Goal: Information Seeking & Learning: Learn about a topic

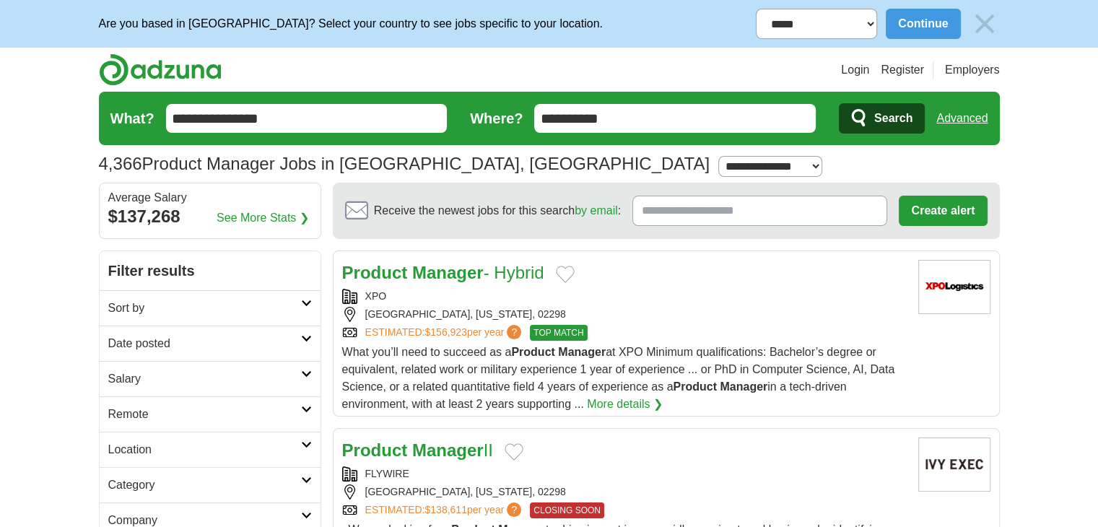
click at [451, 290] on div "XPO" at bounding box center [624, 296] width 565 height 15
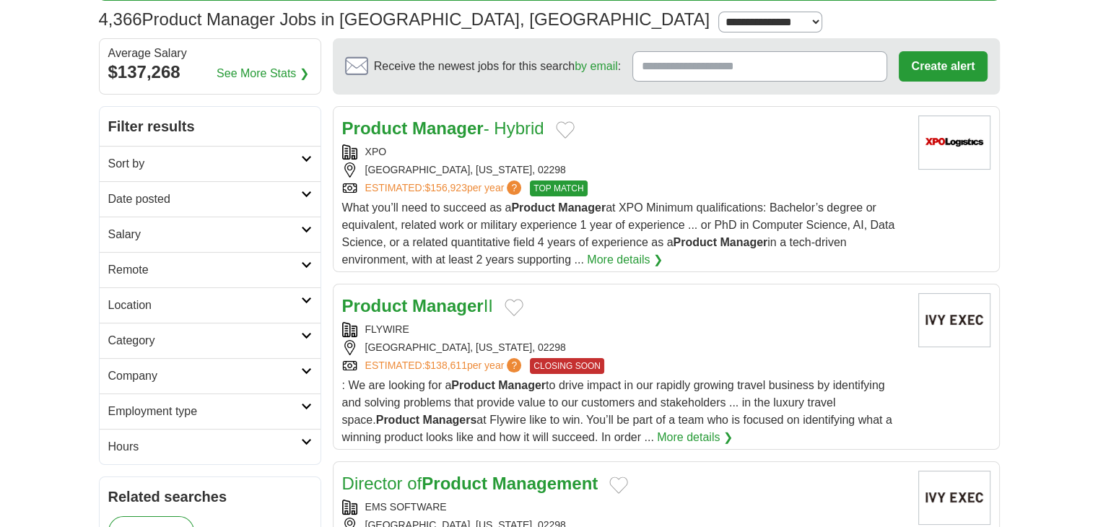
click at [459, 311] on strong "Manager" at bounding box center [447, 305] width 71 height 19
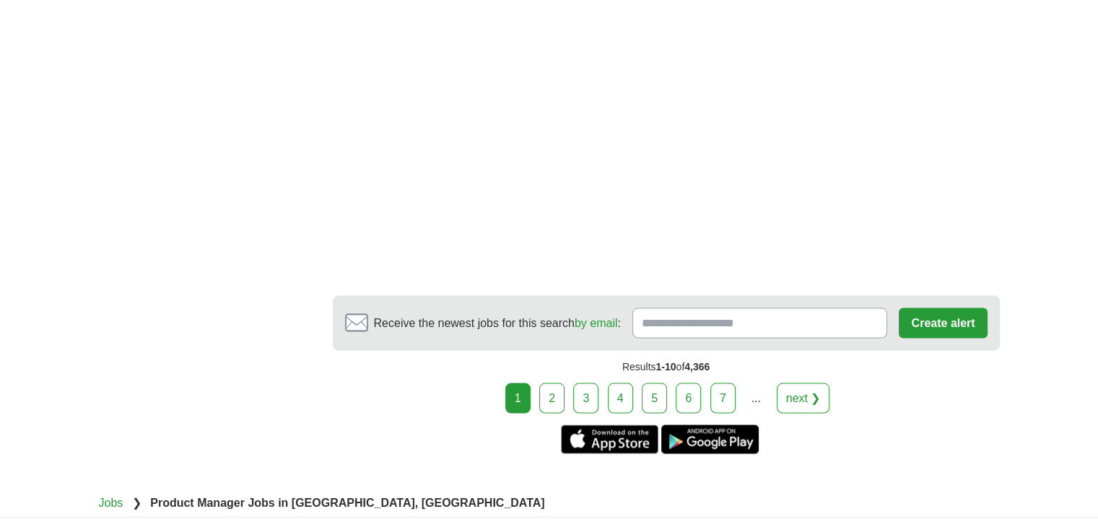
scroll to position [2841, 0]
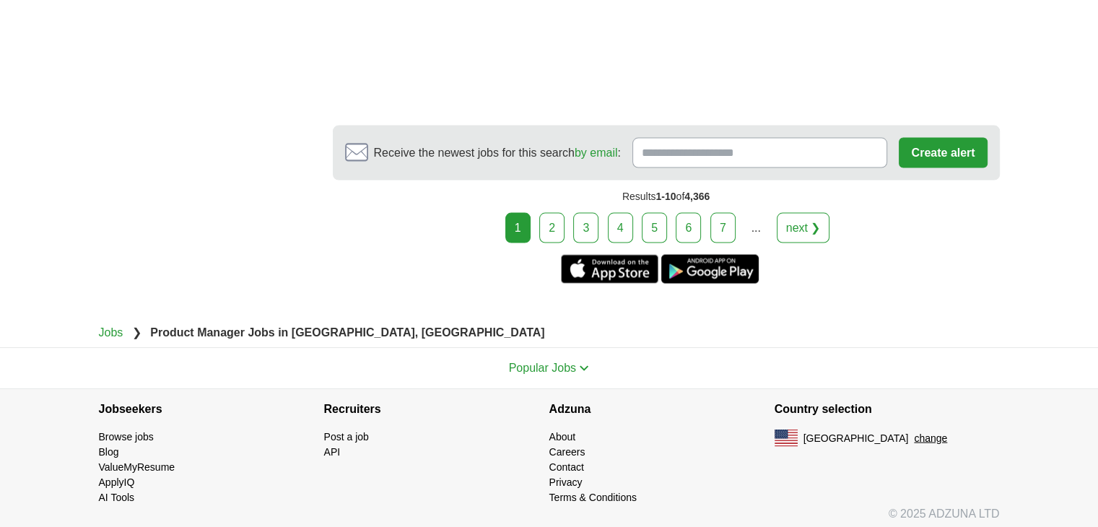
click at [563, 213] on link "2" at bounding box center [551, 228] width 25 height 30
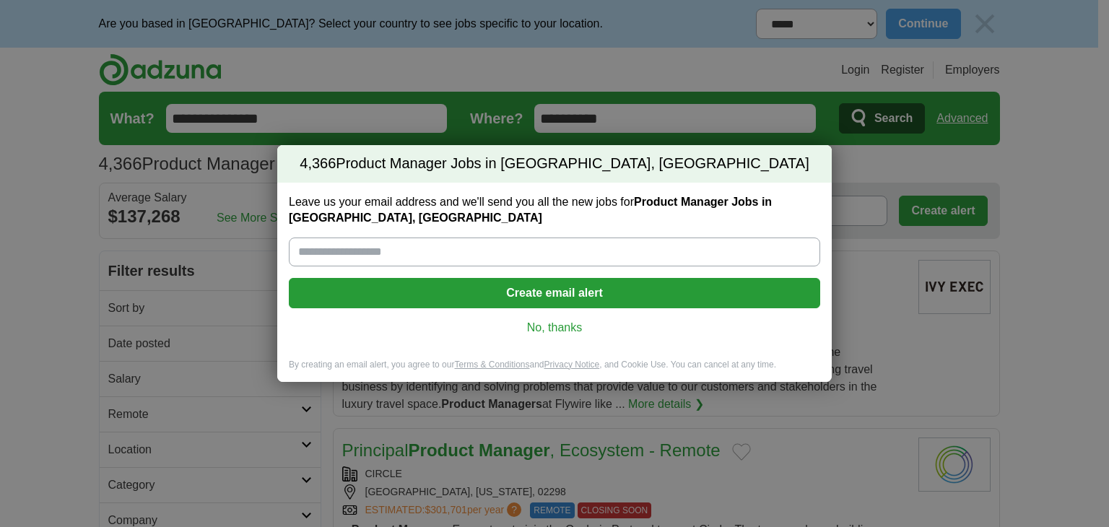
click at [574, 324] on link "No, thanks" at bounding box center [554, 328] width 508 height 16
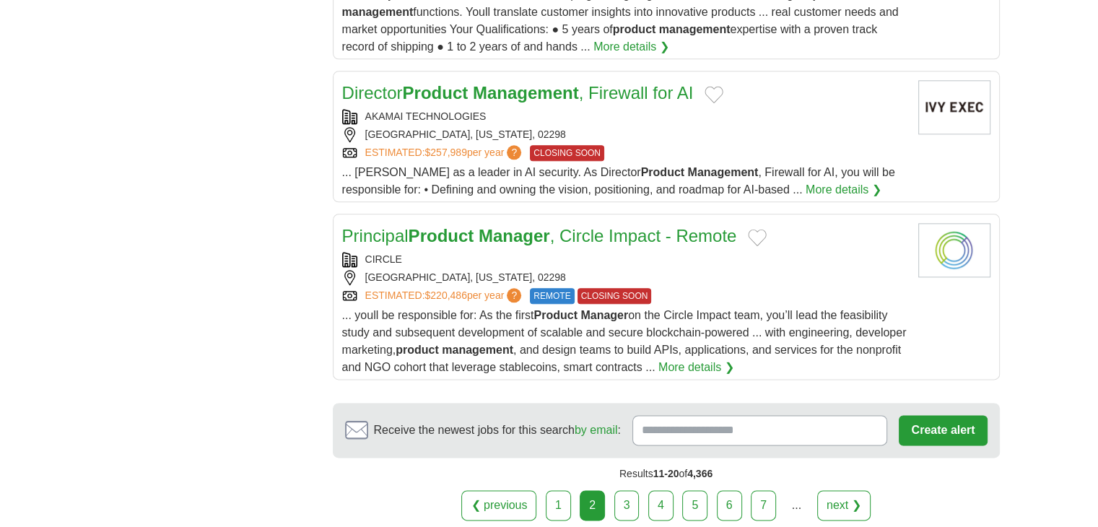
scroll to position [1877, 0]
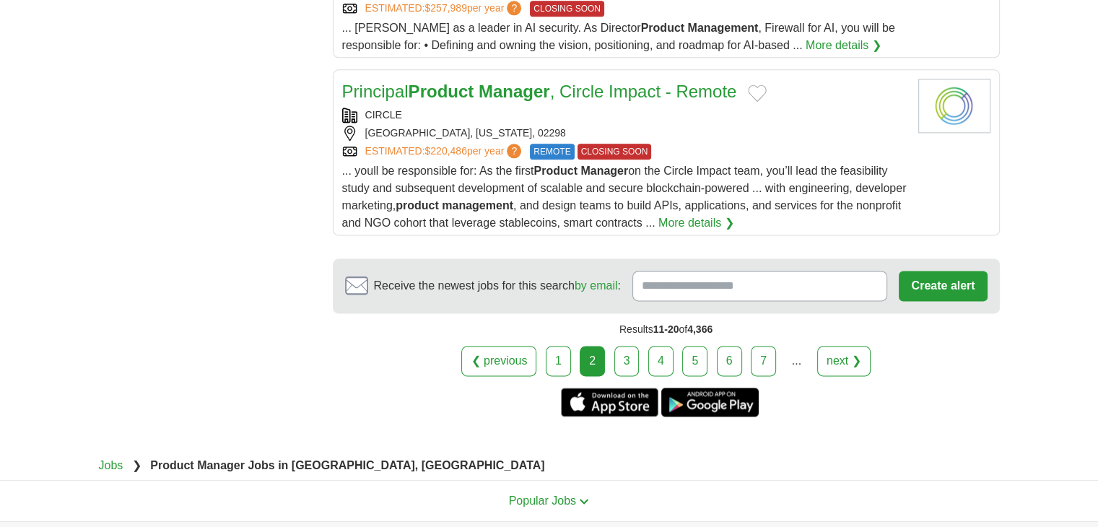
click at [630, 356] on link "3" at bounding box center [627, 361] width 25 height 30
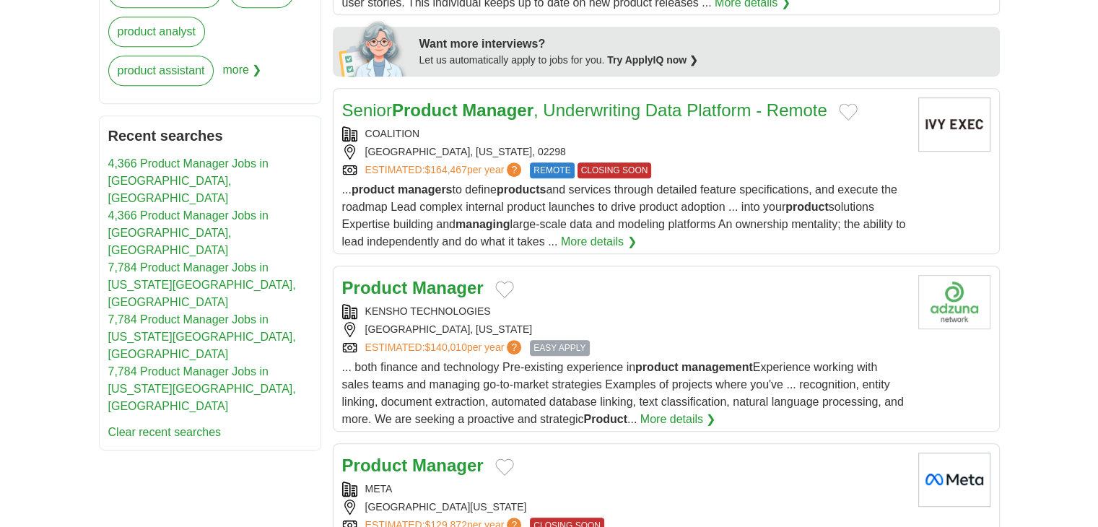
scroll to position [794, 0]
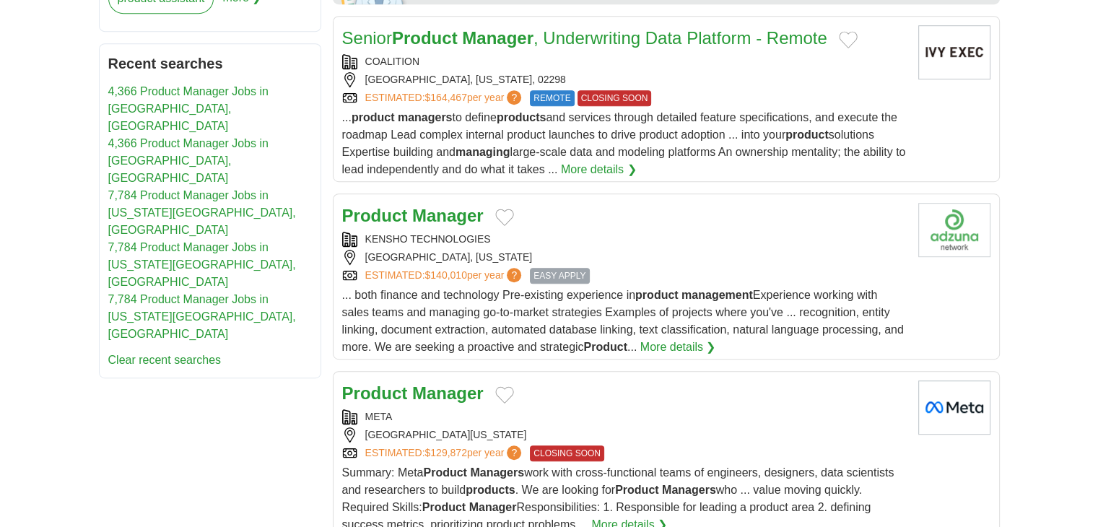
click at [451, 237] on div "KENSHO TECHNOLOGIES" at bounding box center [624, 239] width 565 height 15
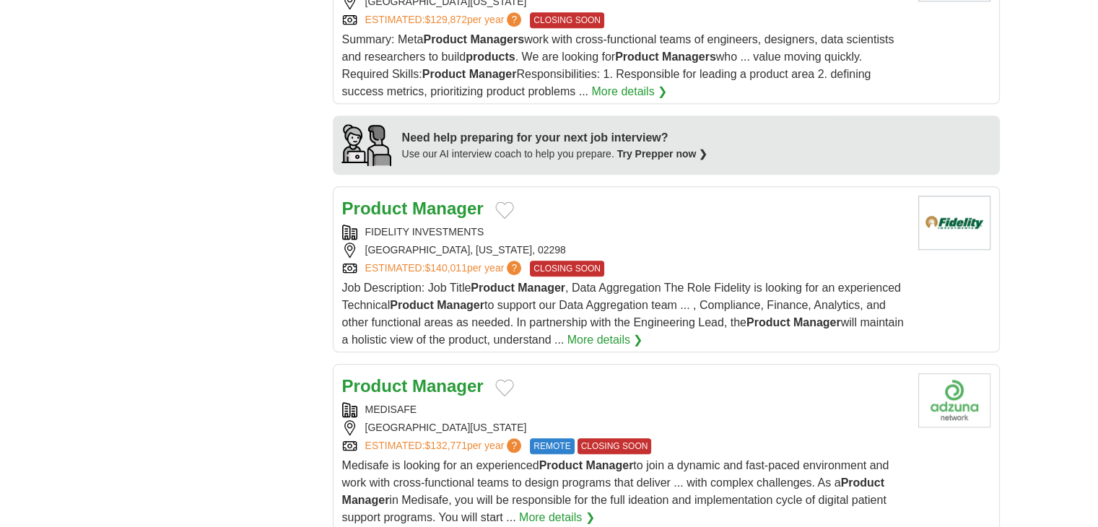
scroll to position [1444, 0]
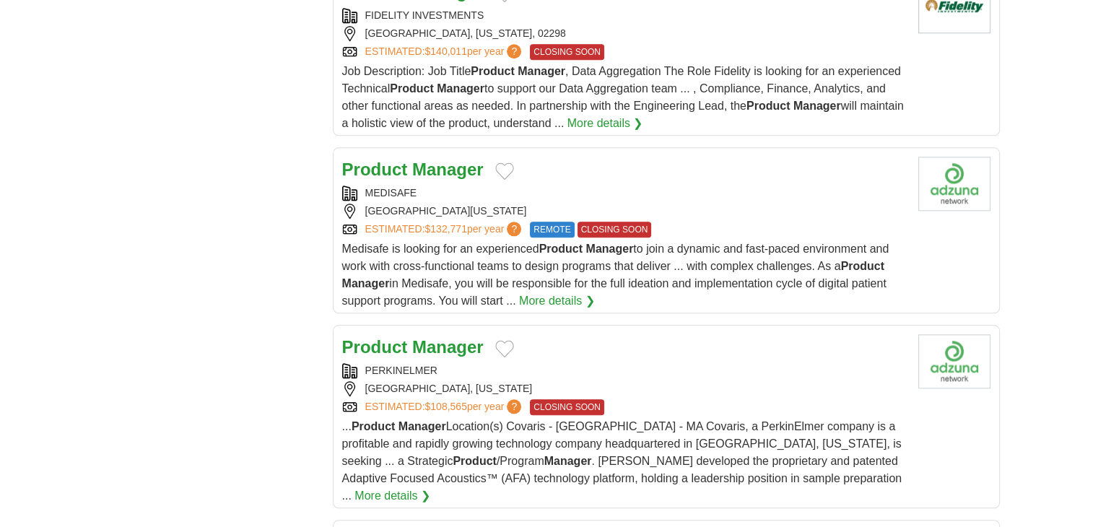
click at [453, 196] on div "MEDISAFE BOSTON, MASSACHUSETTS, 02116 ESTIMATED: $132,771 per year ? REMOTE CLO…" at bounding box center [624, 212] width 565 height 52
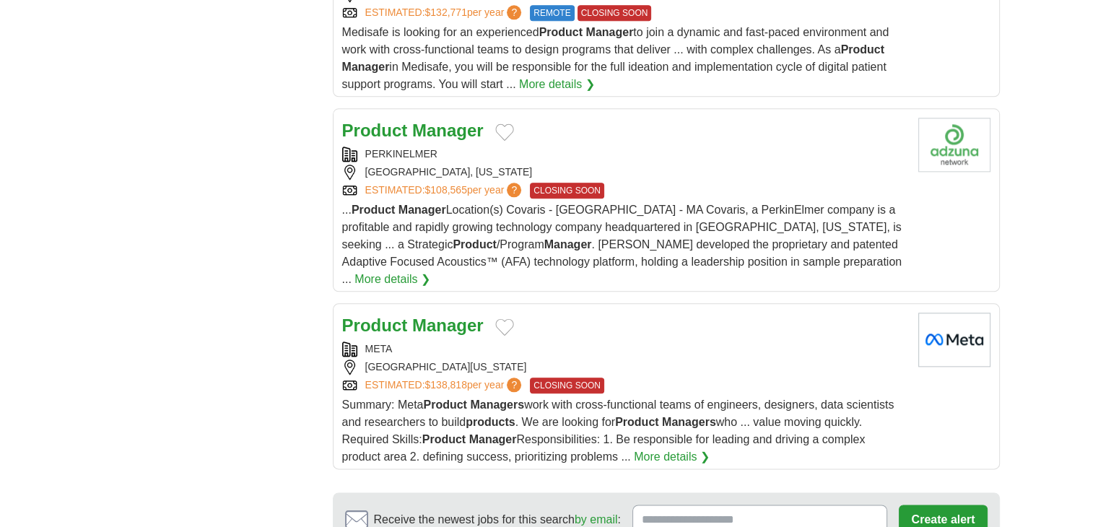
click at [456, 165] on div "WOBURN, MASSACHUSETTS" at bounding box center [624, 172] width 565 height 15
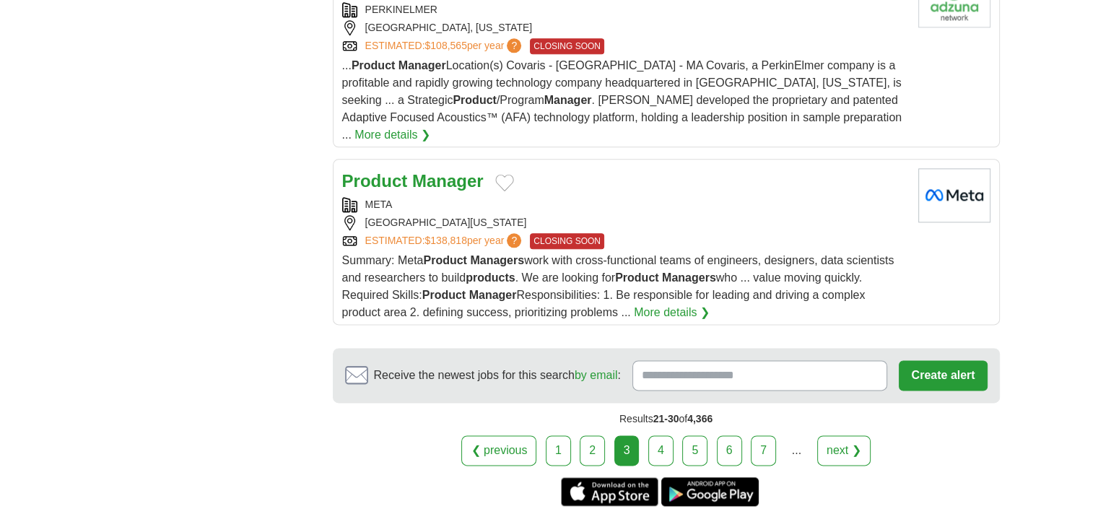
scroll to position [2010, 0]
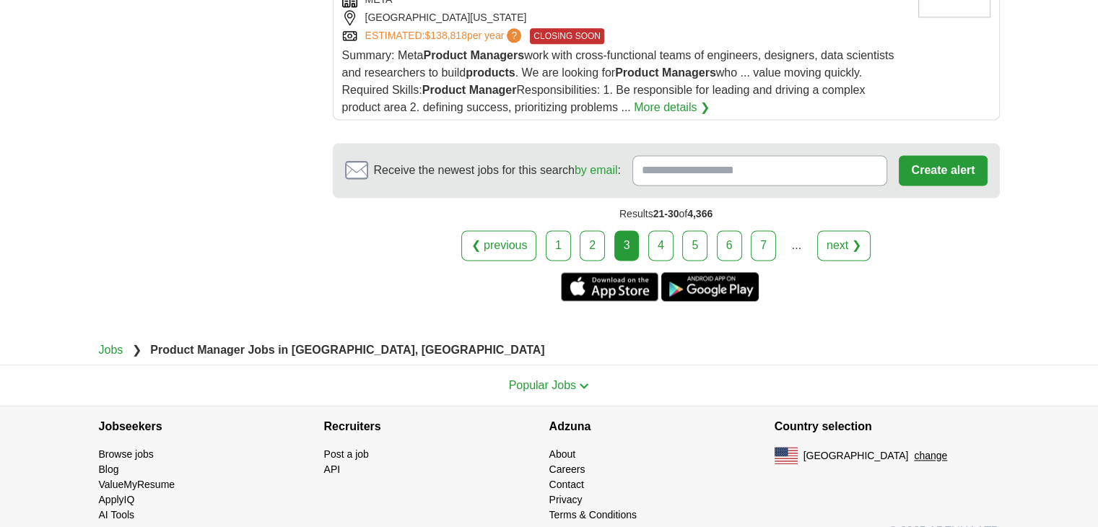
click at [665, 230] on link "4" at bounding box center [660, 245] width 25 height 30
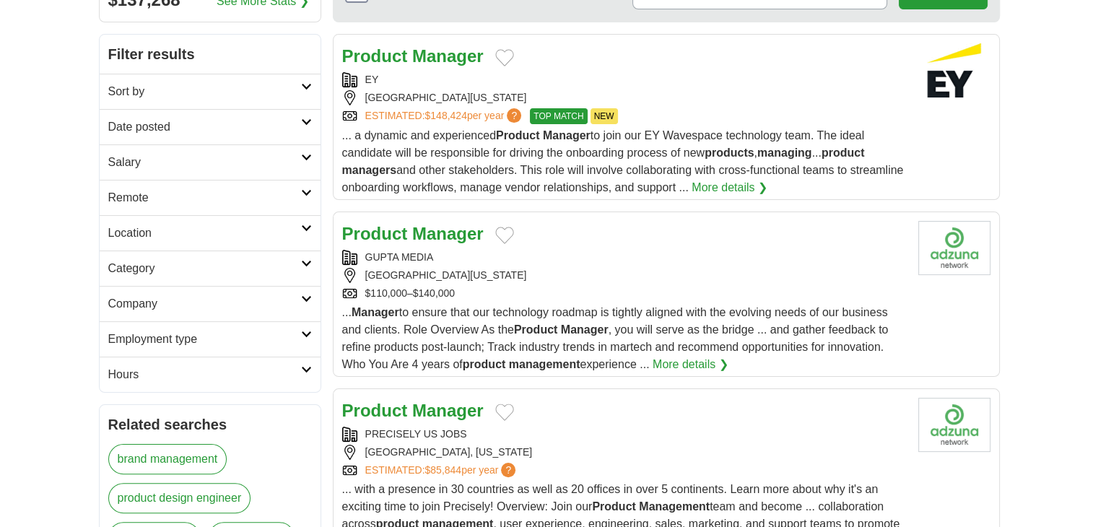
scroll to position [361, 0]
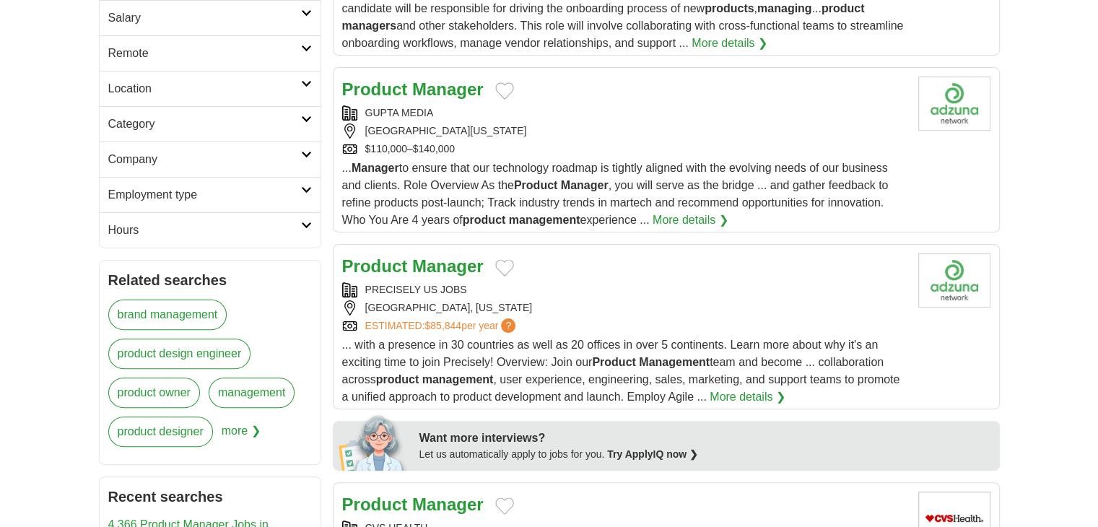
click at [494, 289] on div "PRECISELY US JOBS" at bounding box center [624, 289] width 565 height 15
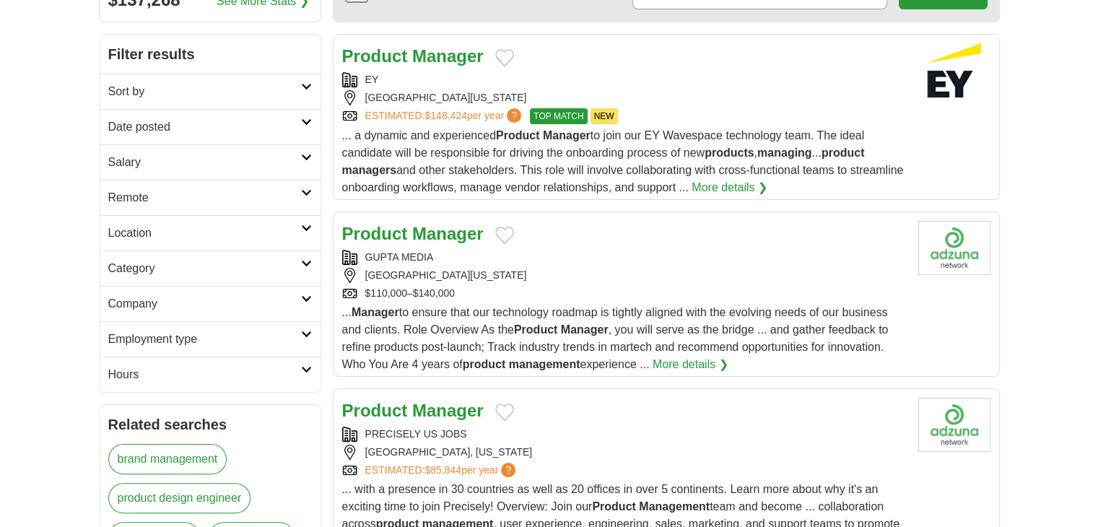
scroll to position [72, 0]
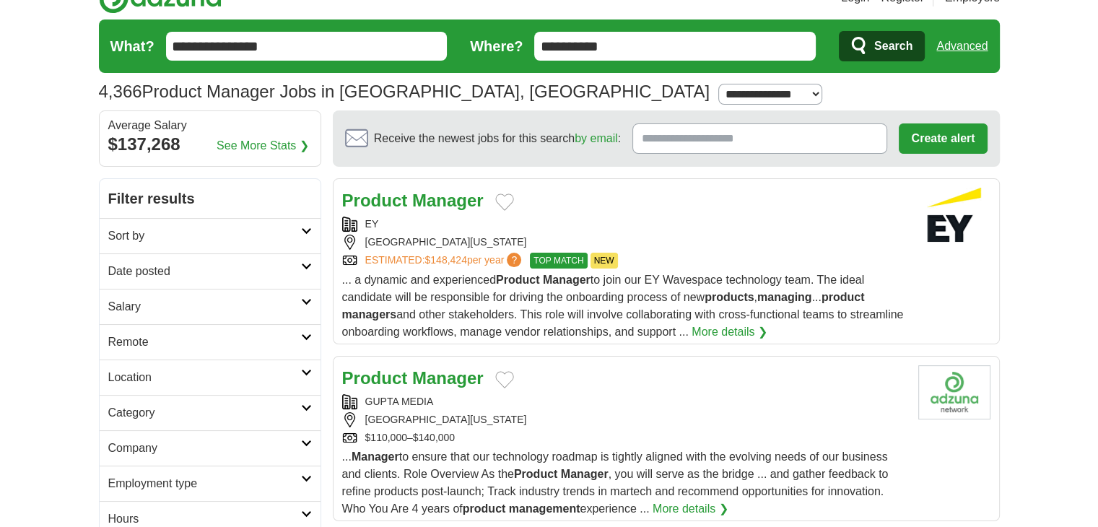
click at [557, 214] on div "Product Manager EY [GEOGRAPHIC_DATA], [US_STATE], 02133 ESTIMATED: $148,424 per…" at bounding box center [624, 264] width 565 height 153
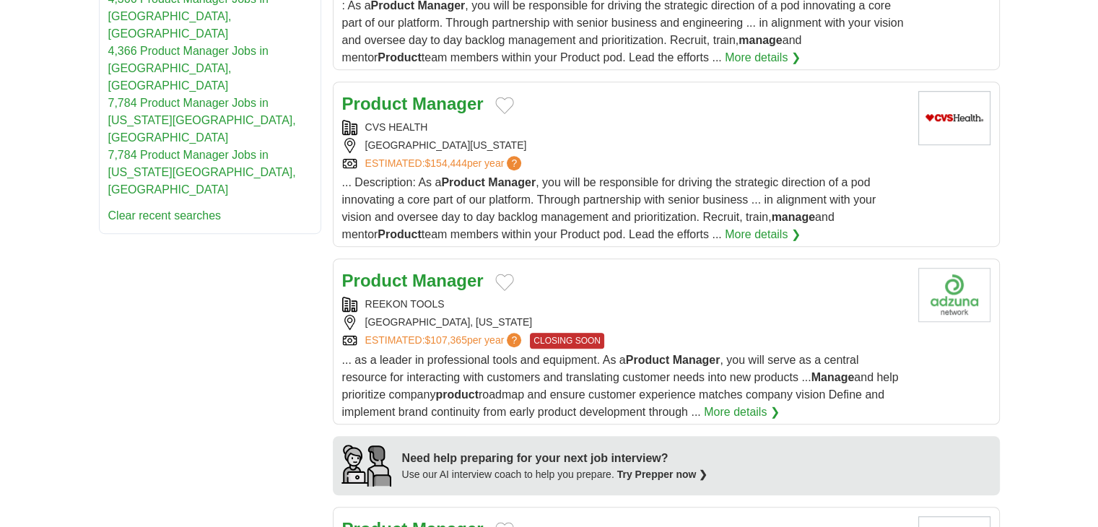
scroll to position [1083, 0]
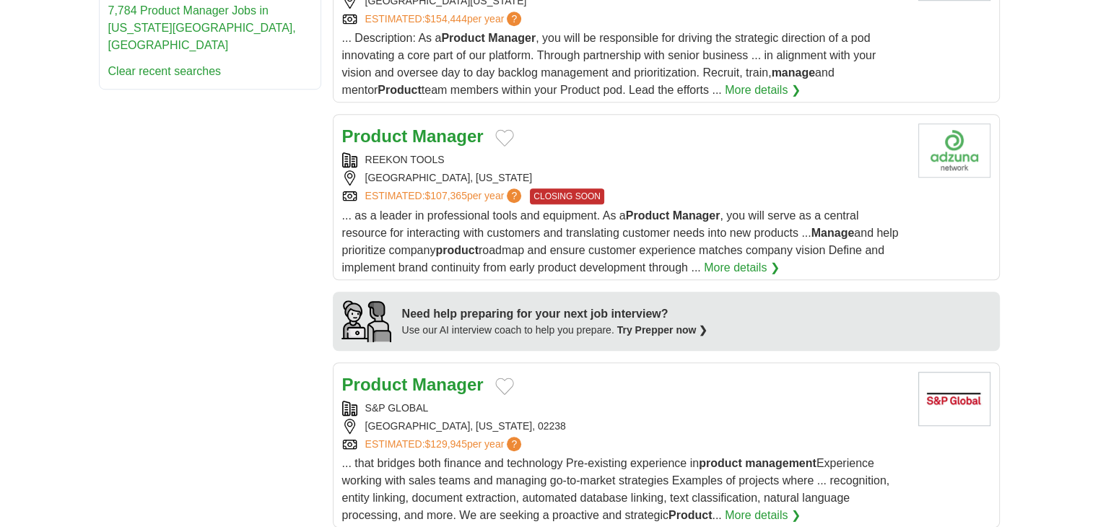
click at [419, 152] on div "REEKON TOOLS" at bounding box center [624, 159] width 565 height 15
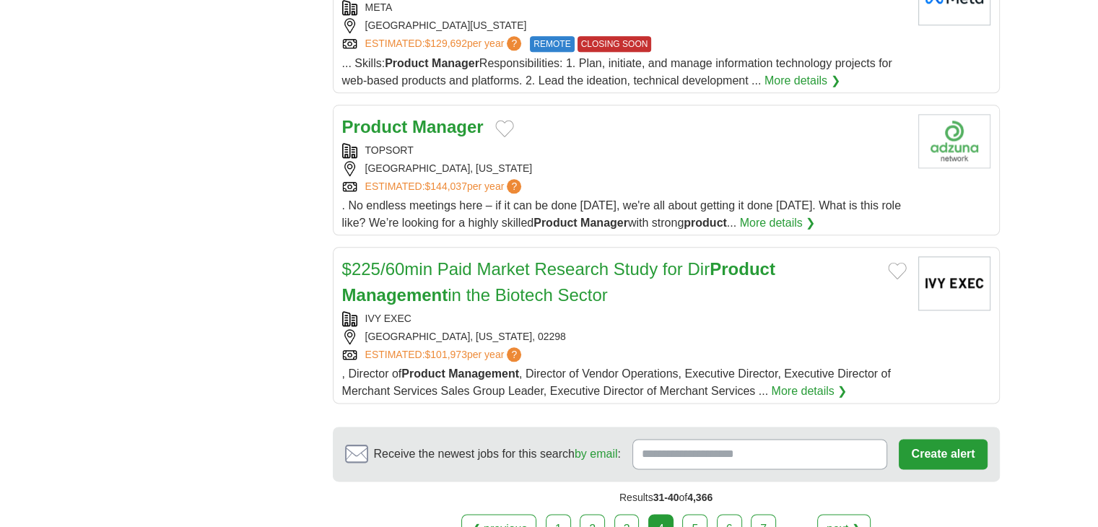
scroll to position [1733, 0]
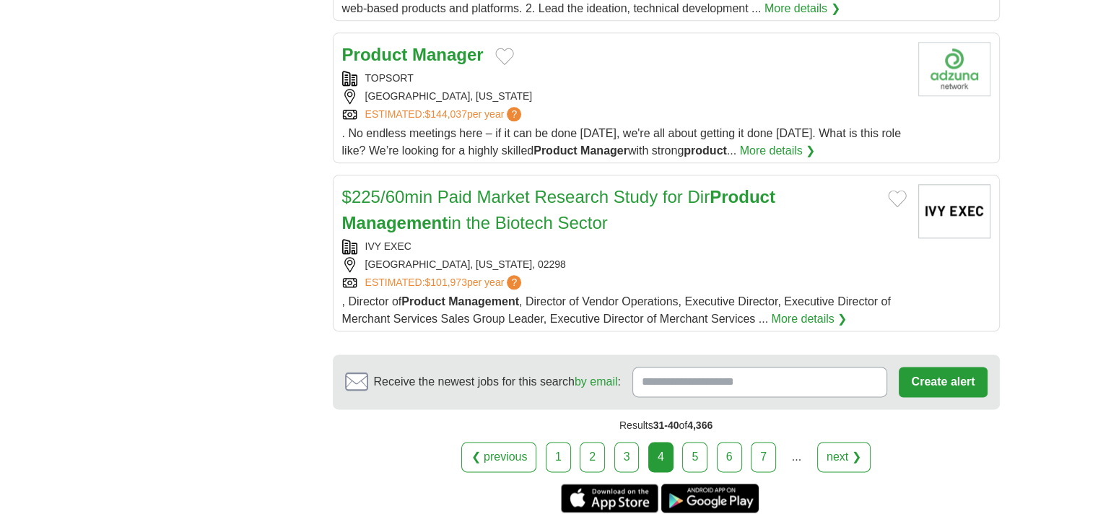
click at [458, 79] on div "TOPSORT" at bounding box center [624, 78] width 565 height 15
click at [694, 453] on link "5" at bounding box center [694, 457] width 25 height 30
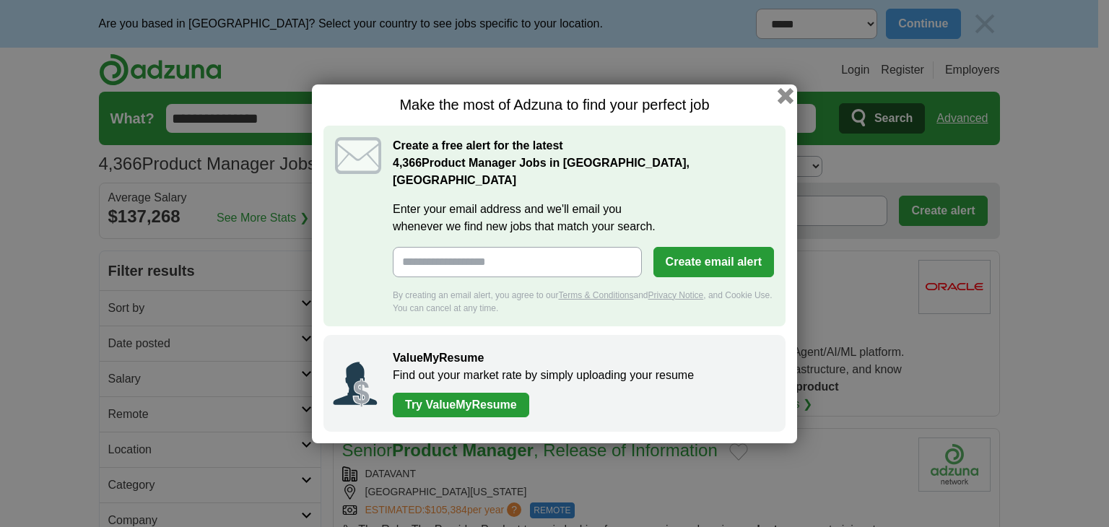
click at [786, 103] on button "button" at bounding box center [786, 95] width 16 height 16
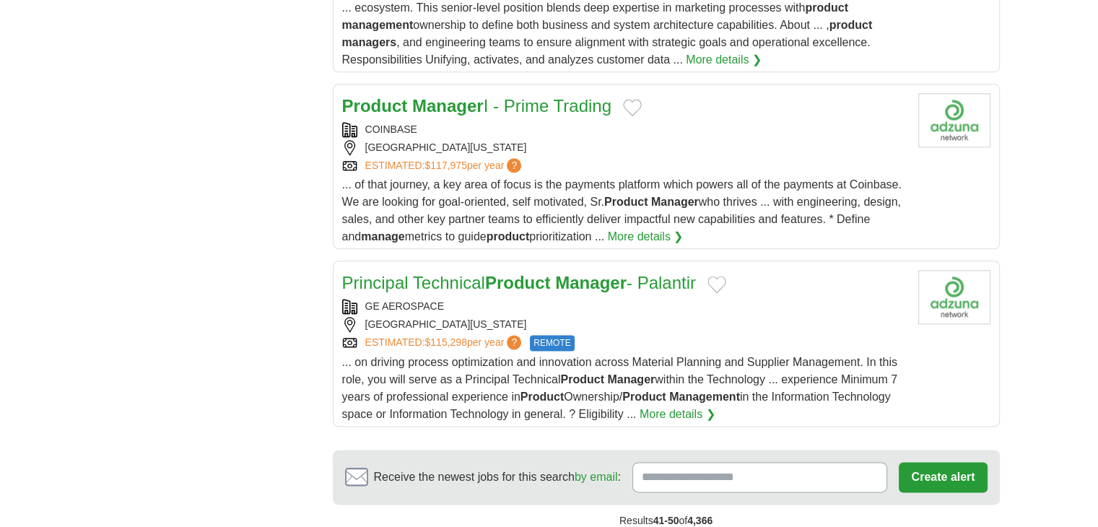
scroll to position [1877, 0]
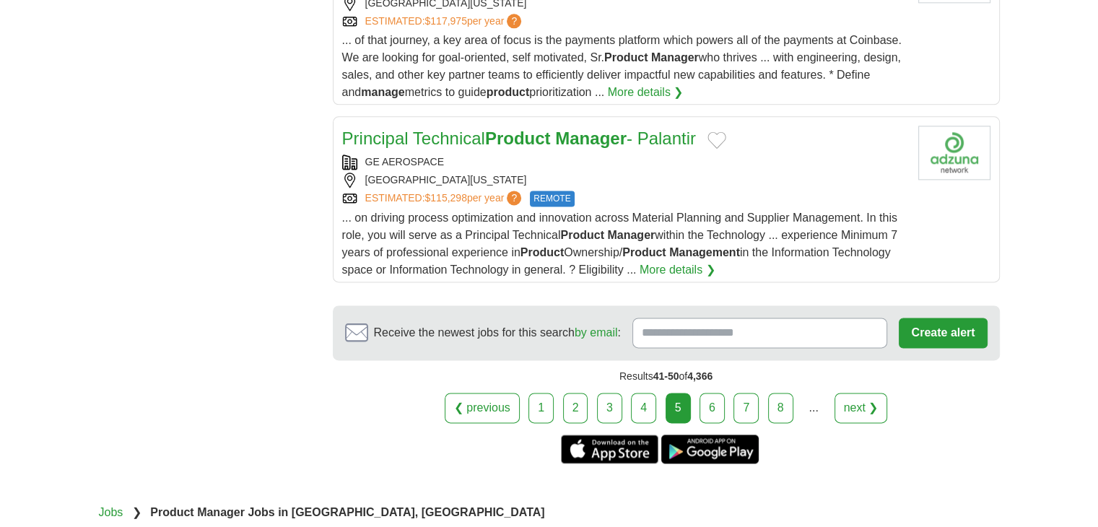
click at [705, 393] on link "6" at bounding box center [712, 408] width 25 height 30
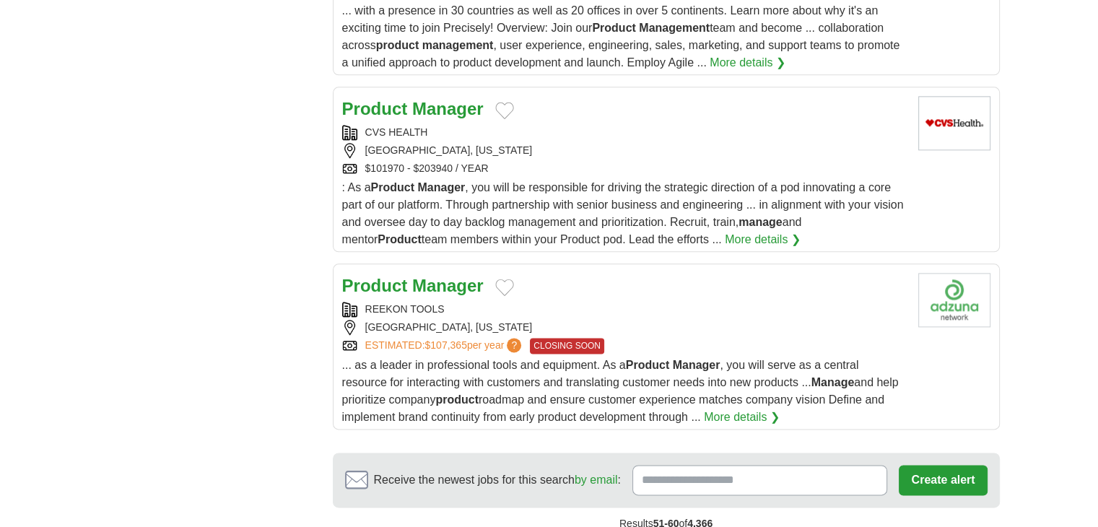
scroll to position [1877, 0]
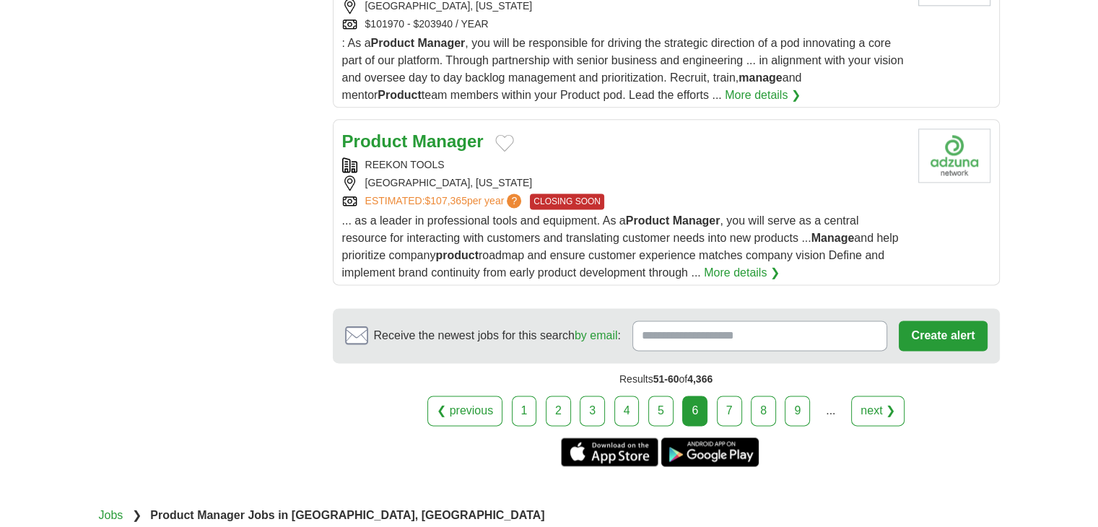
click at [724, 396] on link "7" at bounding box center [729, 411] width 25 height 30
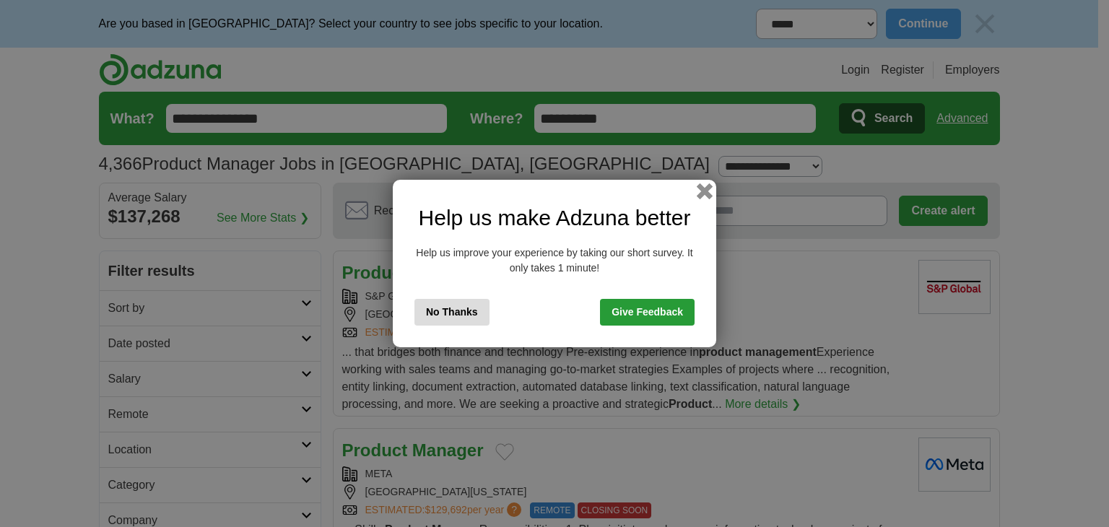
click at [711, 196] on button "button" at bounding box center [705, 191] width 16 height 16
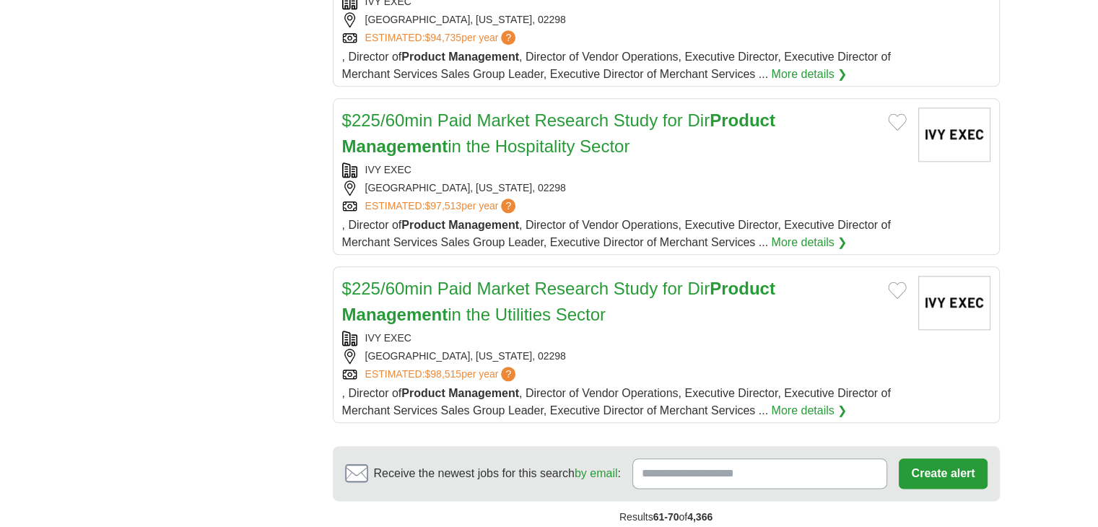
scroll to position [1661, 0]
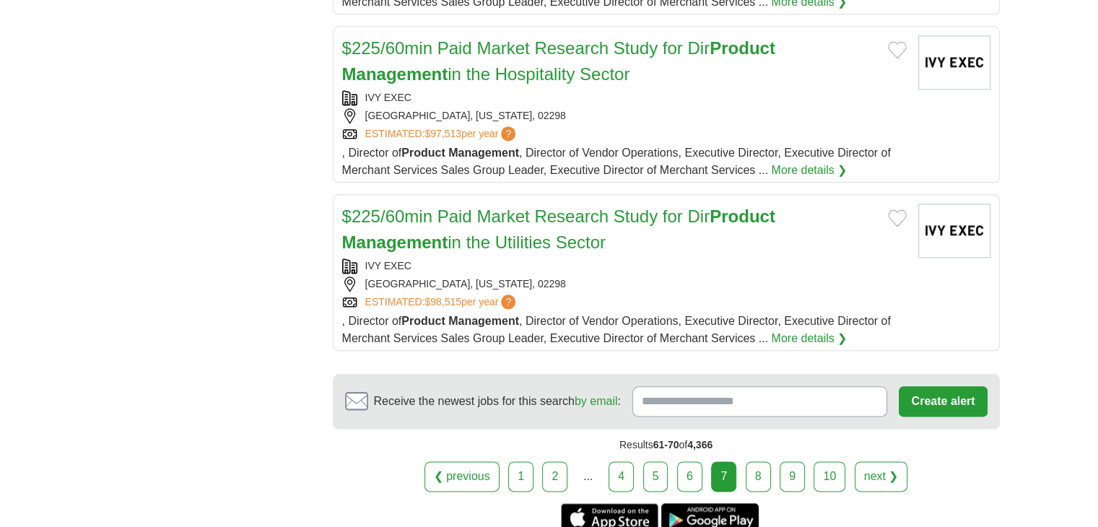
click at [755, 480] on link "8" at bounding box center [758, 476] width 25 height 30
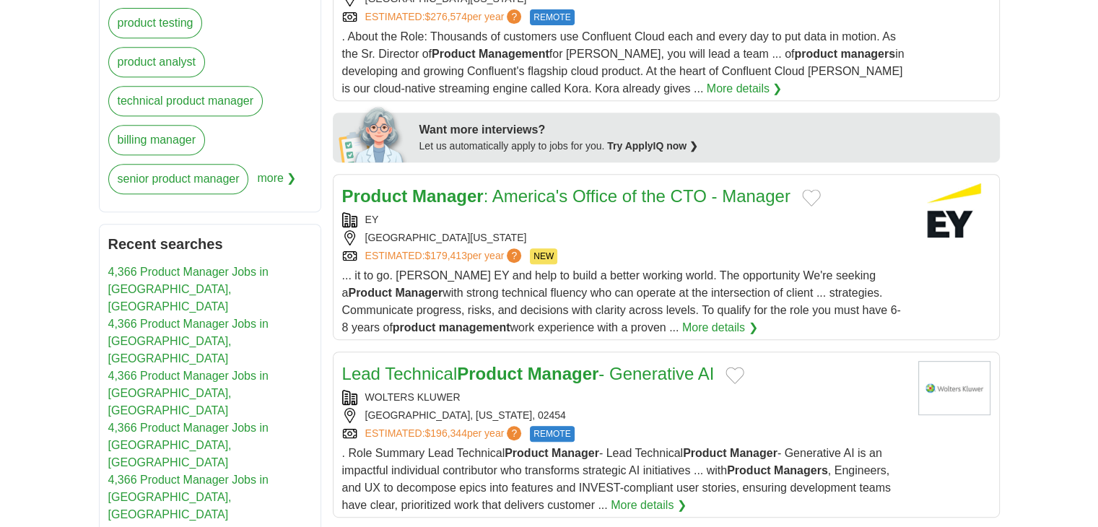
scroll to position [797, 0]
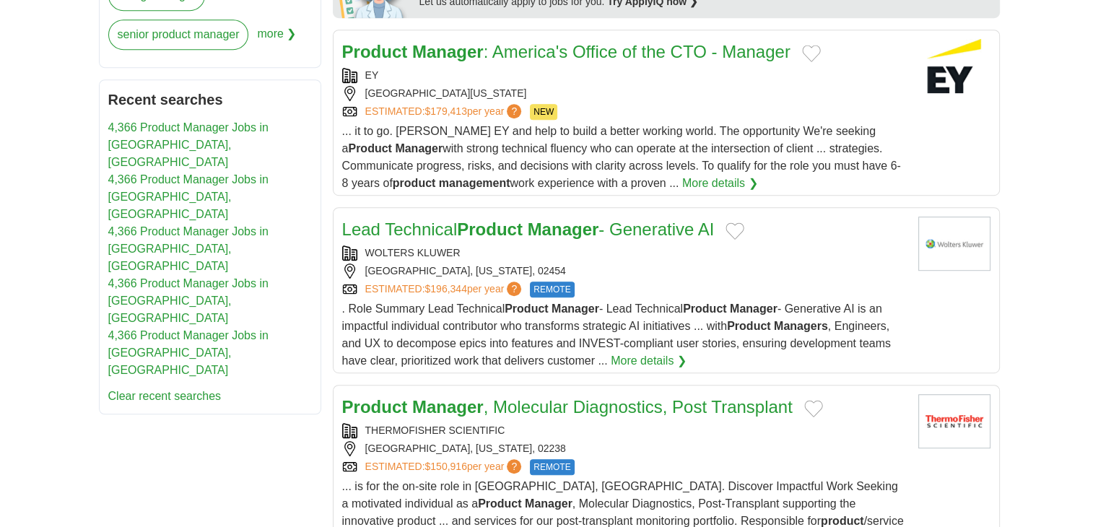
click at [618, 246] on div "WOLTERS KLUWER" at bounding box center [624, 253] width 565 height 15
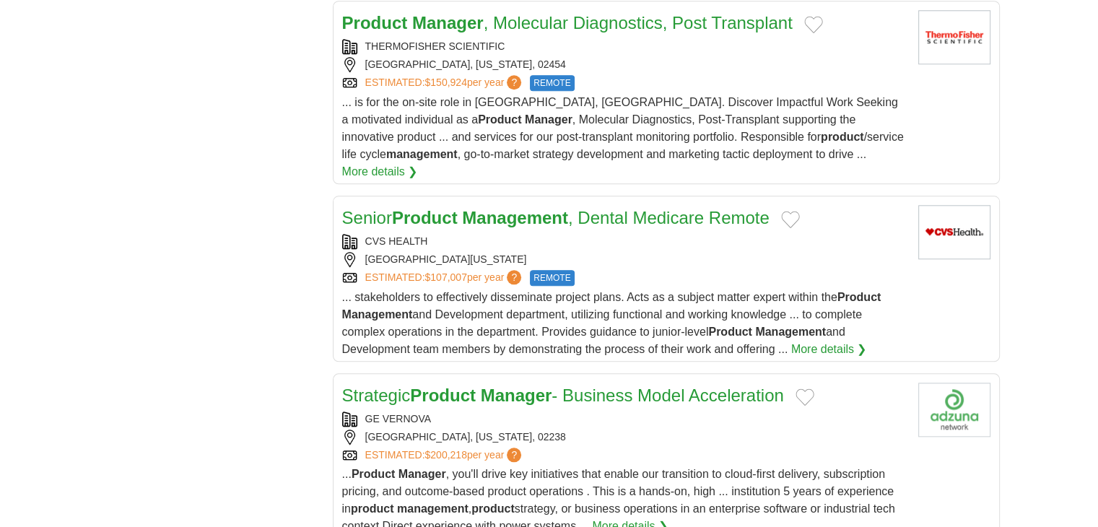
scroll to position [1519, 0]
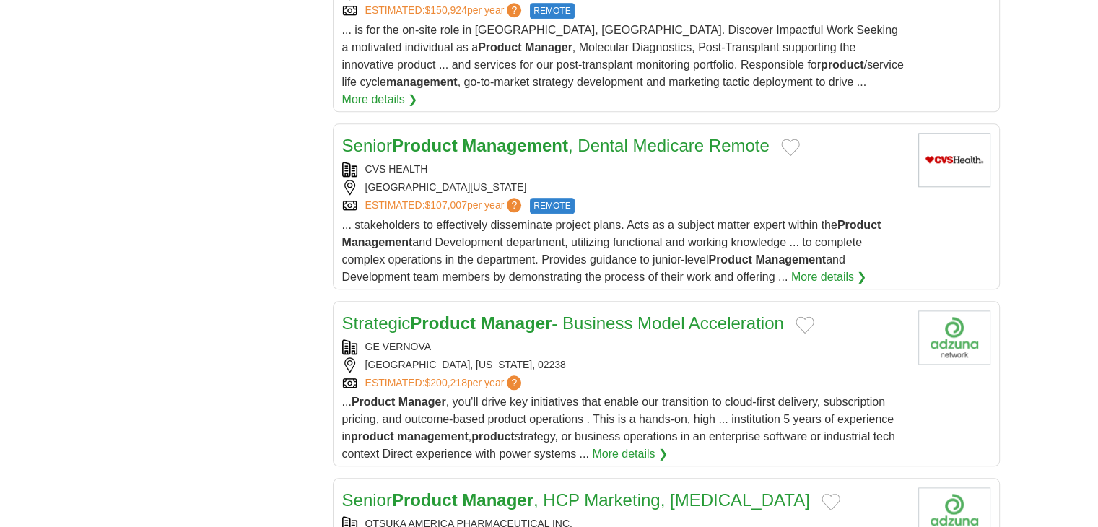
click at [610, 339] on div "GE VERNOVA" at bounding box center [624, 346] width 565 height 15
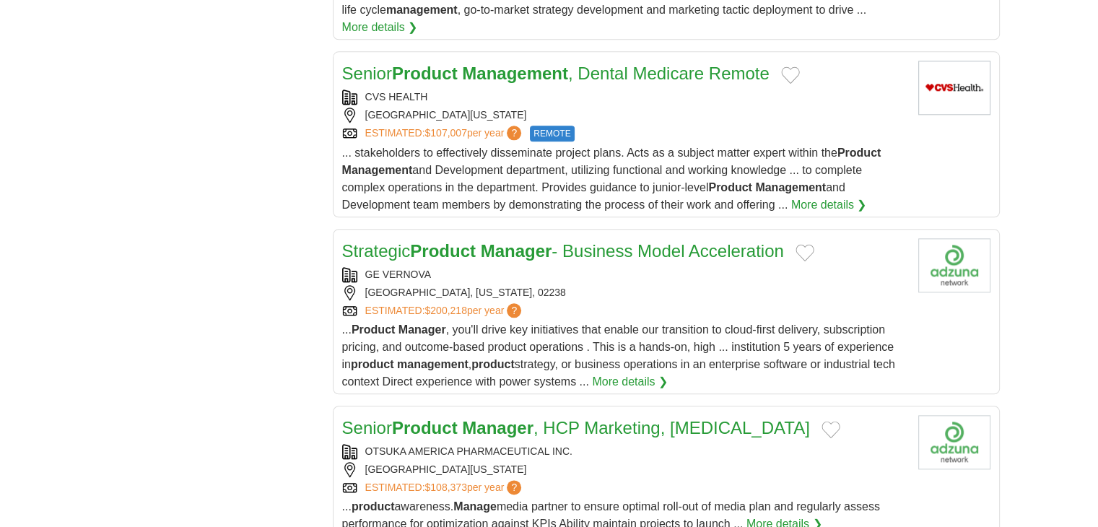
scroll to position [1736, 0]
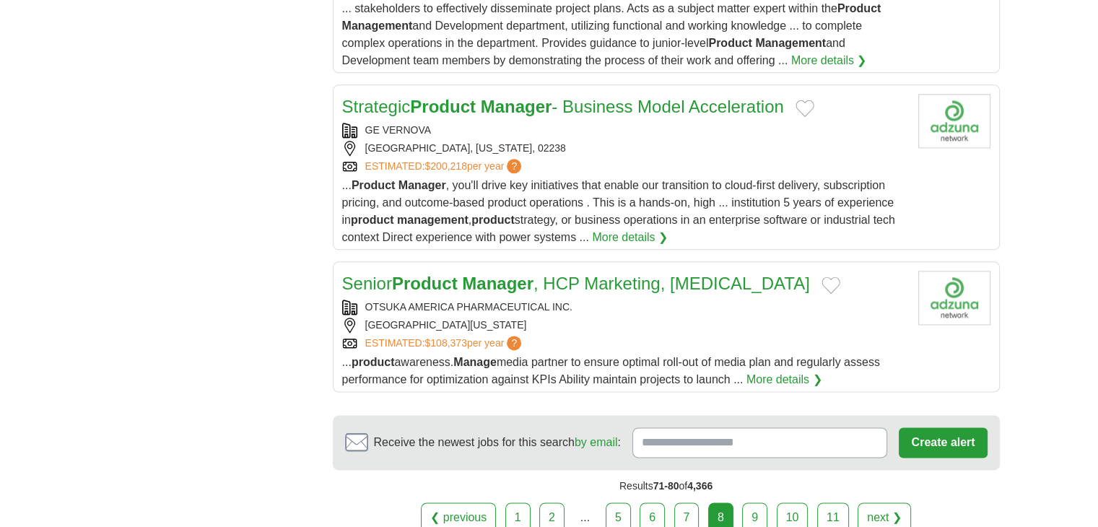
click at [751, 503] on link "9" at bounding box center [754, 518] width 25 height 30
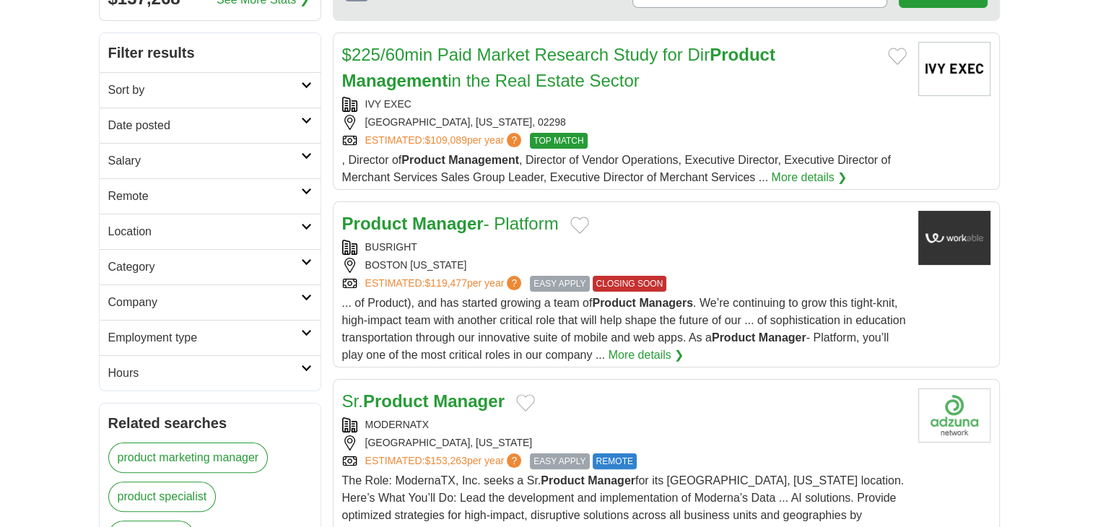
click at [480, 243] on div "BUSRIGHT" at bounding box center [624, 247] width 565 height 15
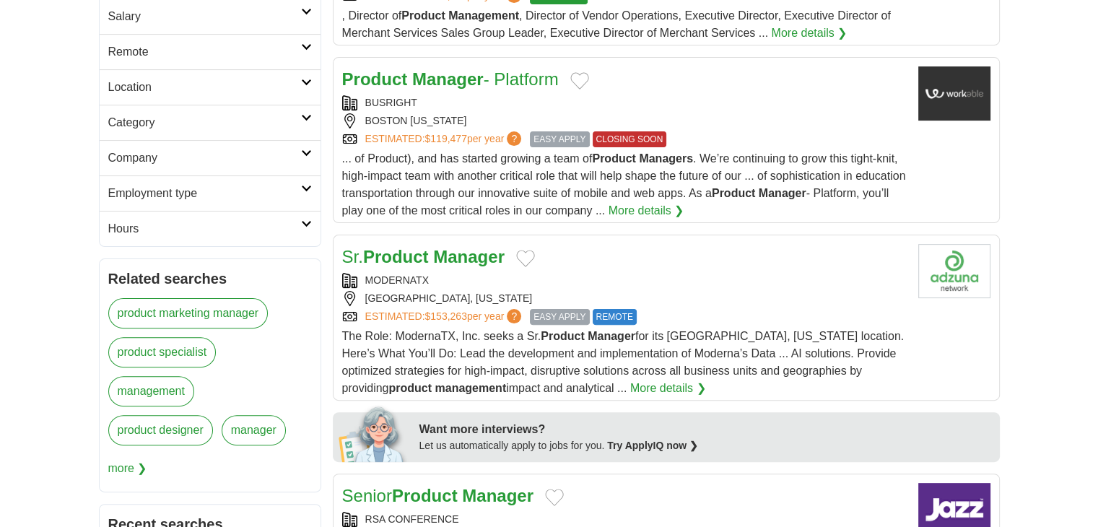
click at [461, 274] on div "MODERNATX" at bounding box center [624, 280] width 565 height 15
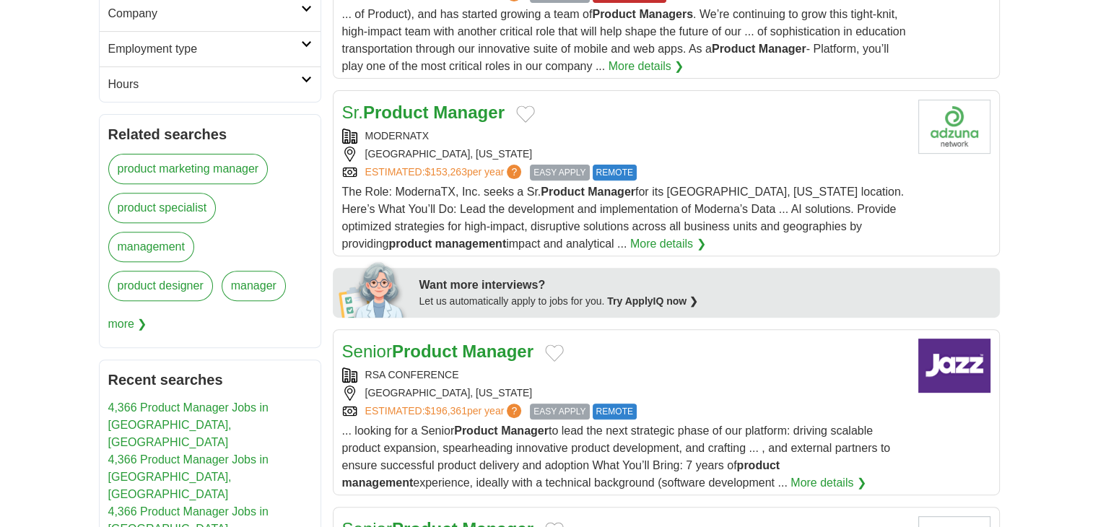
scroll to position [651, 0]
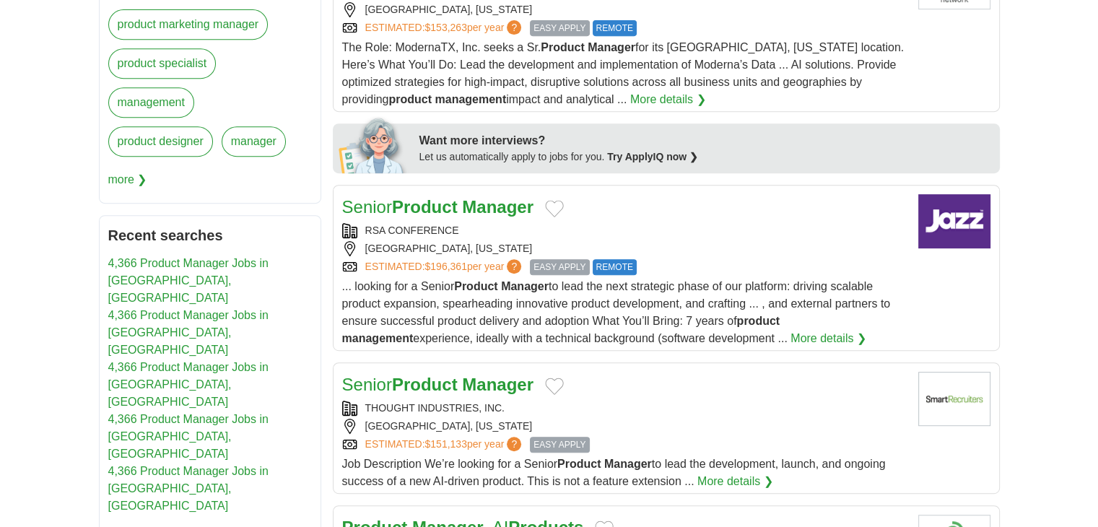
click at [497, 217] on div "Senior Product Manager RSA CONFERENCE [GEOGRAPHIC_DATA], [US_STATE] ESTIMATED: …" at bounding box center [624, 270] width 565 height 153
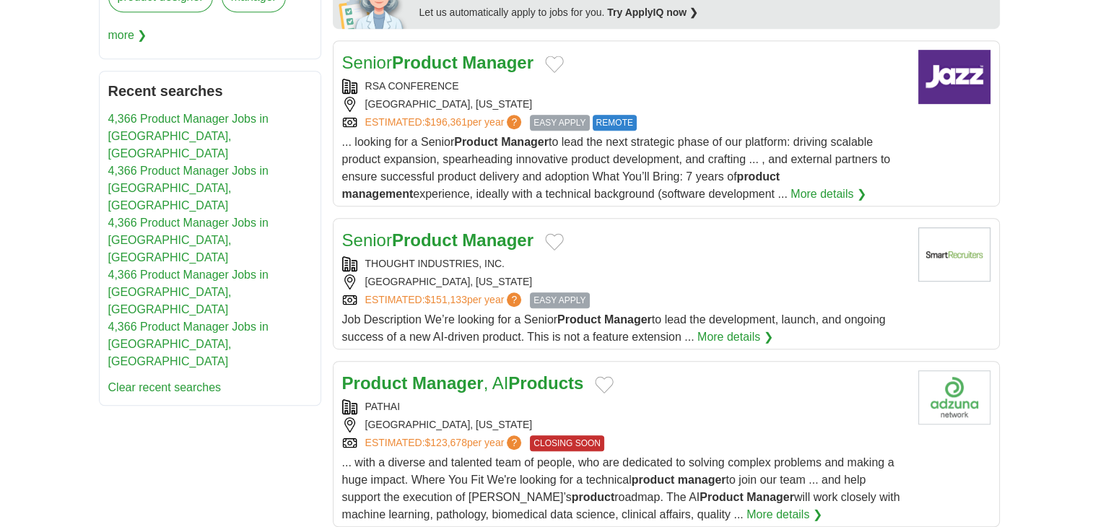
scroll to position [868, 0]
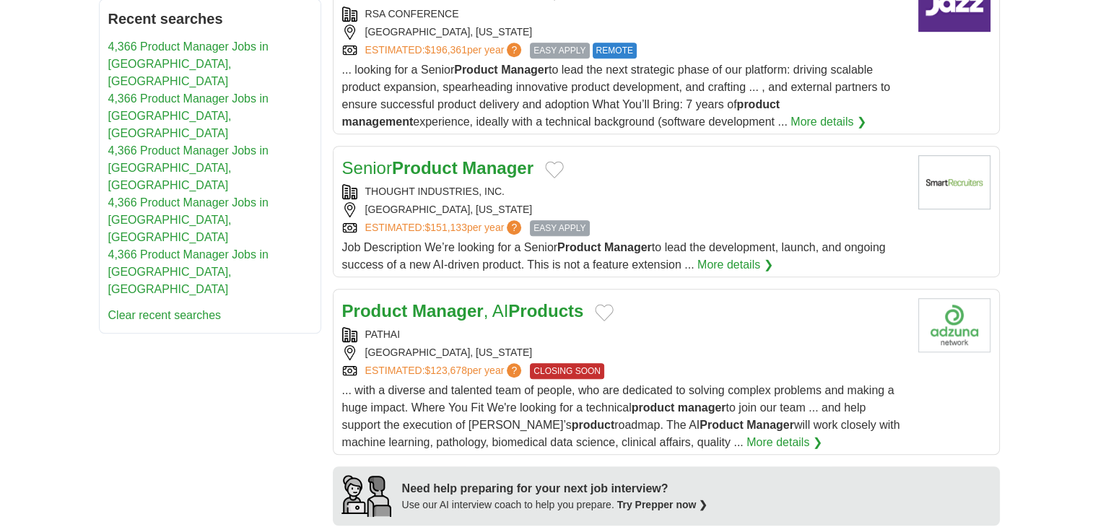
click at [516, 188] on div "THOUGHT INDUSTRIES, INC." at bounding box center [624, 191] width 565 height 15
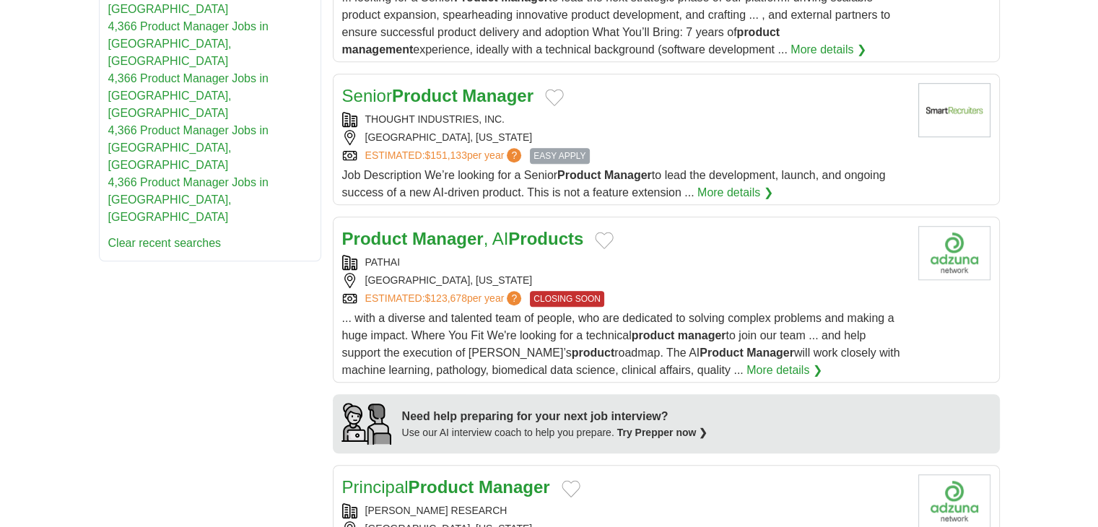
click at [540, 256] on div "PATHAI" at bounding box center [624, 262] width 565 height 15
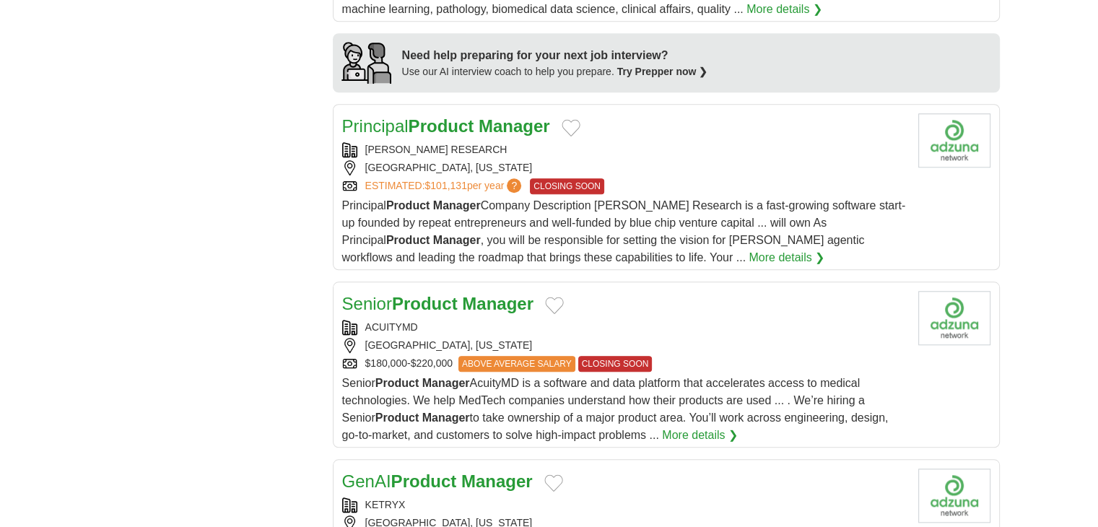
scroll to position [1373, 0]
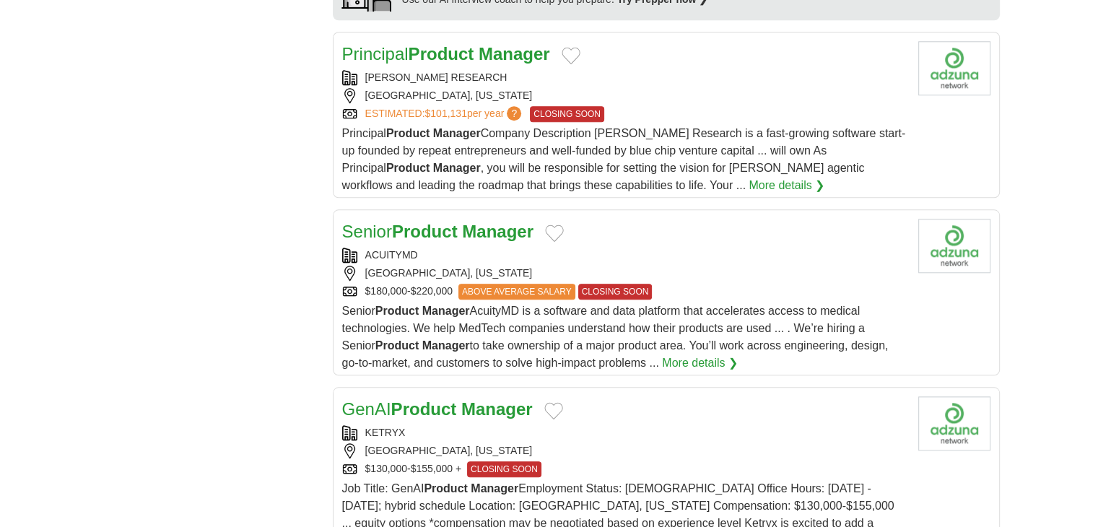
click at [447, 248] on div "ACUITYMD" at bounding box center [624, 255] width 565 height 15
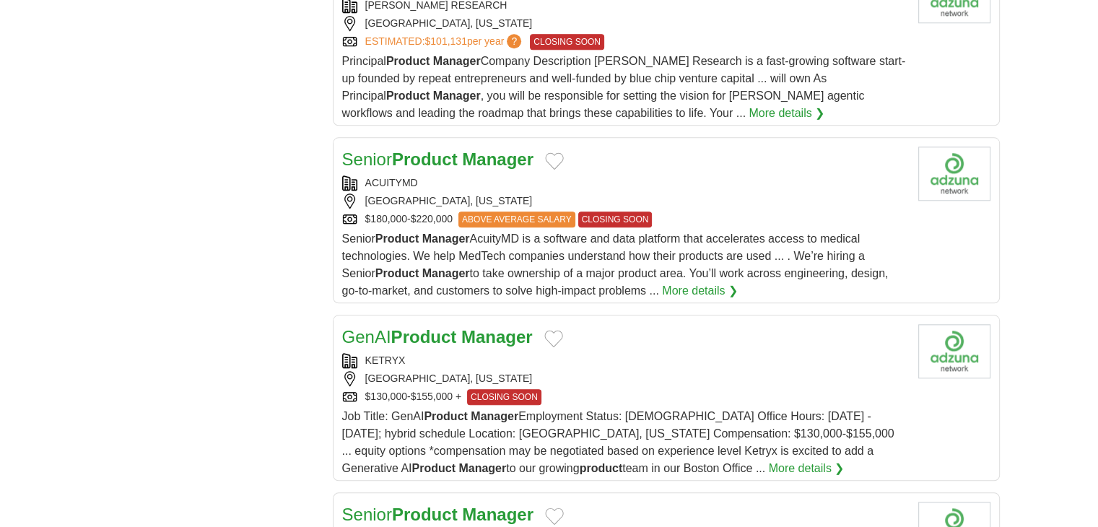
scroll to position [1518, 0]
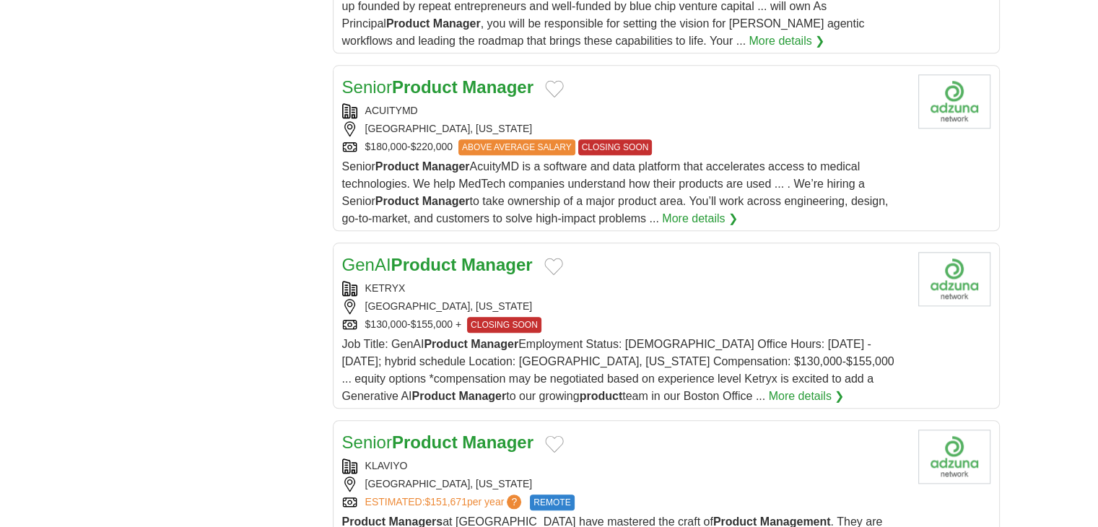
click at [443, 281] on div "KETRYX" at bounding box center [624, 288] width 565 height 15
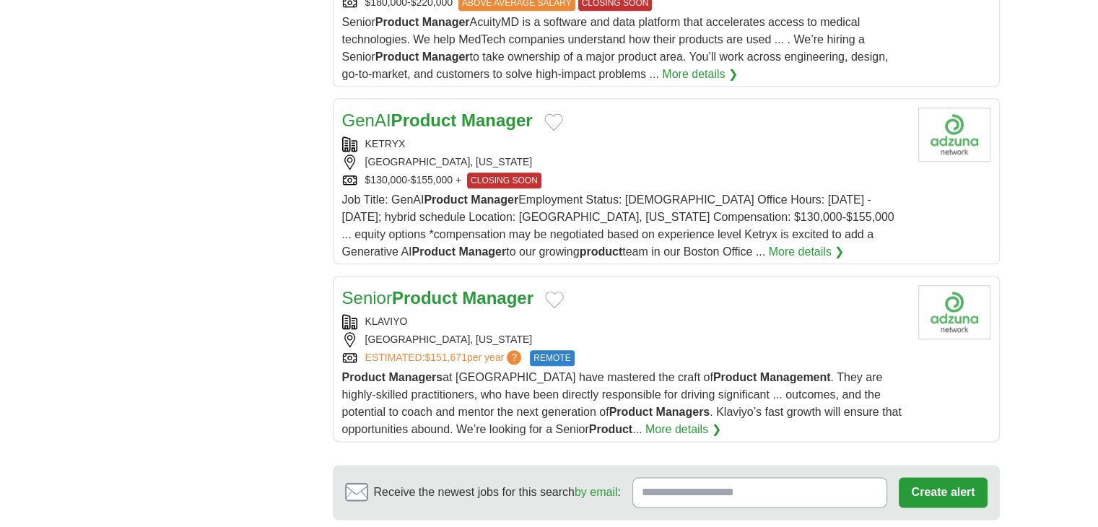
scroll to position [1734, 0]
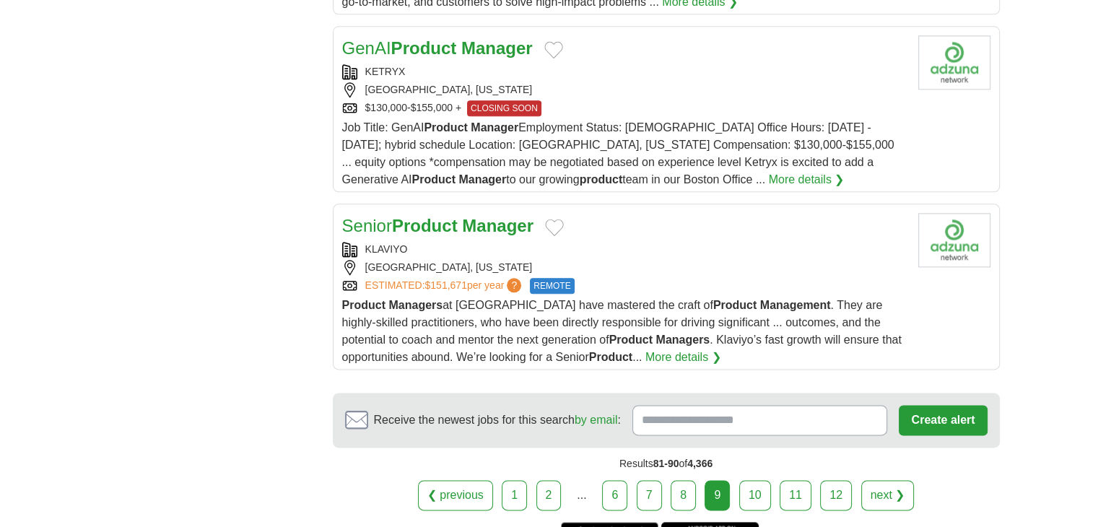
click at [608, 223] on div "Senior Product Manager" at bounding box center [624, 226] width 565 height 26
click at [764, 500] on link "10" at bounding box center [755, 495] width 32 height 30
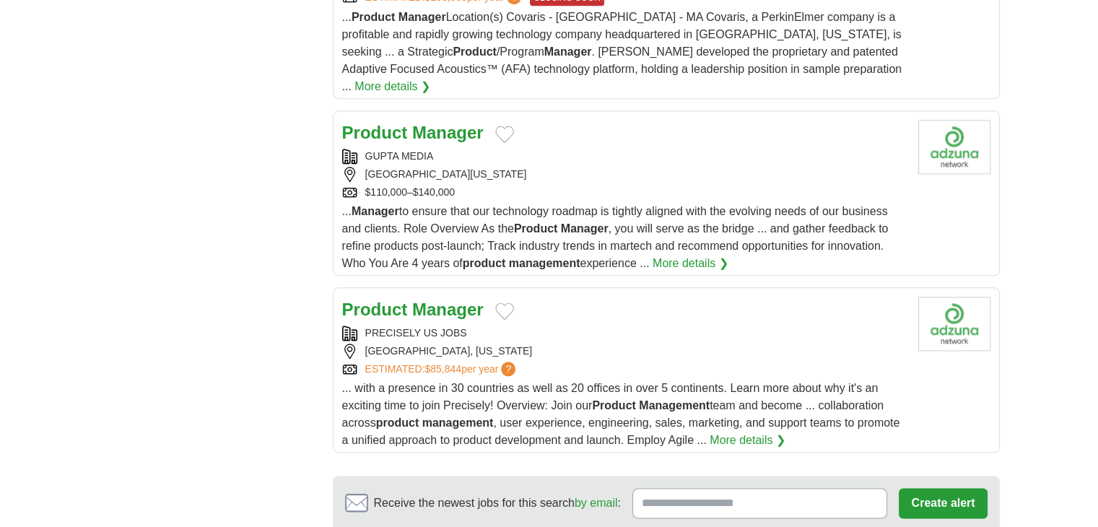
scroll to position [1805, 0]
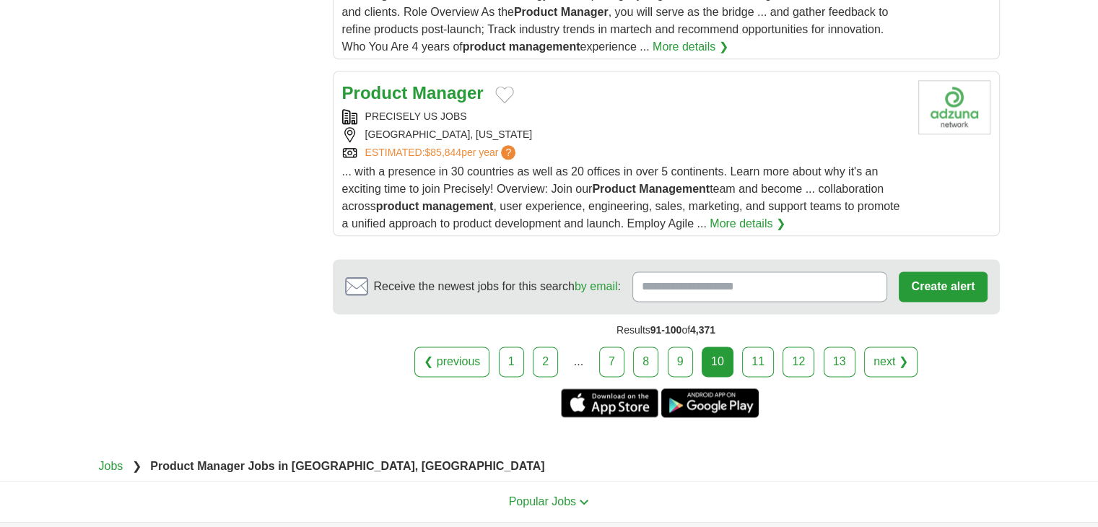
click at [757, 347] on link "11" at bounding box center [758, 362] width 32 height 30
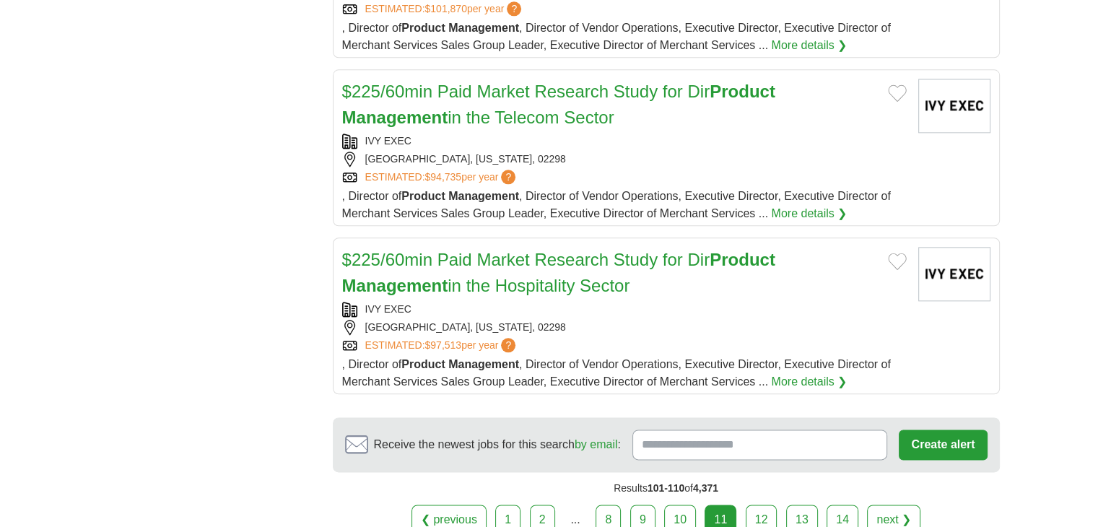
scroll to position [1805, 0]
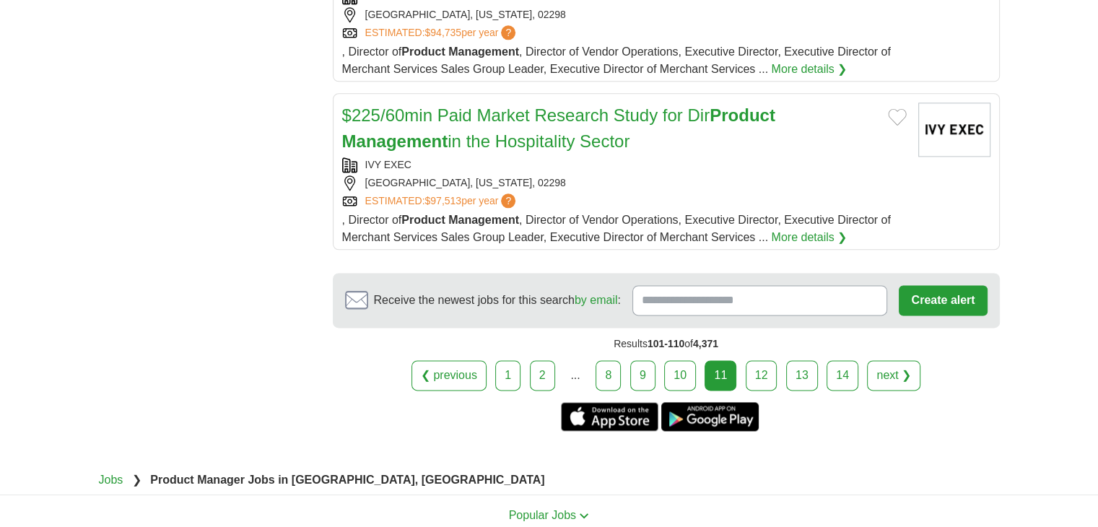
click at [752, 365] on link "12" at bounding box center [762, 375] width 32 height 30
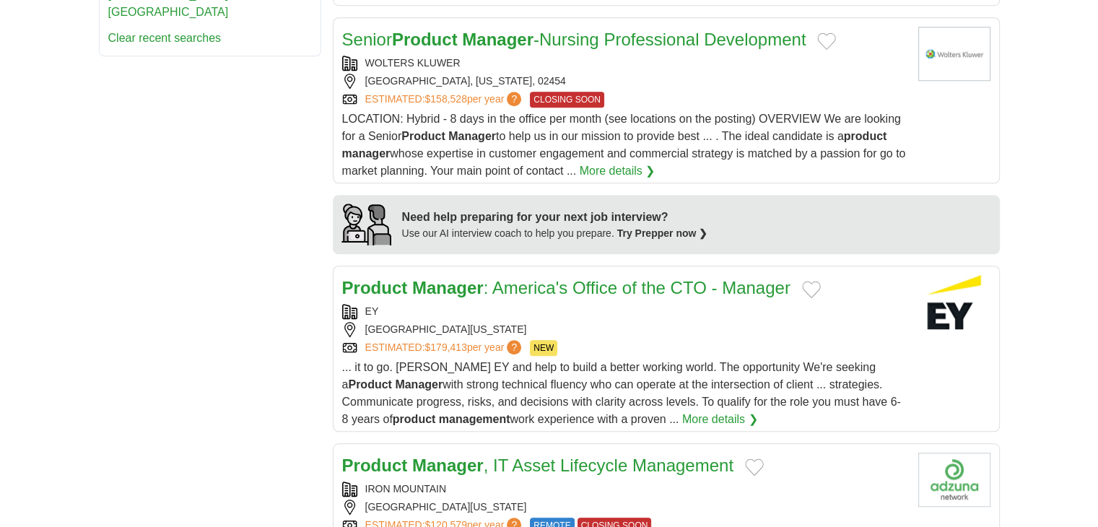
scroll to position [1300, 0]
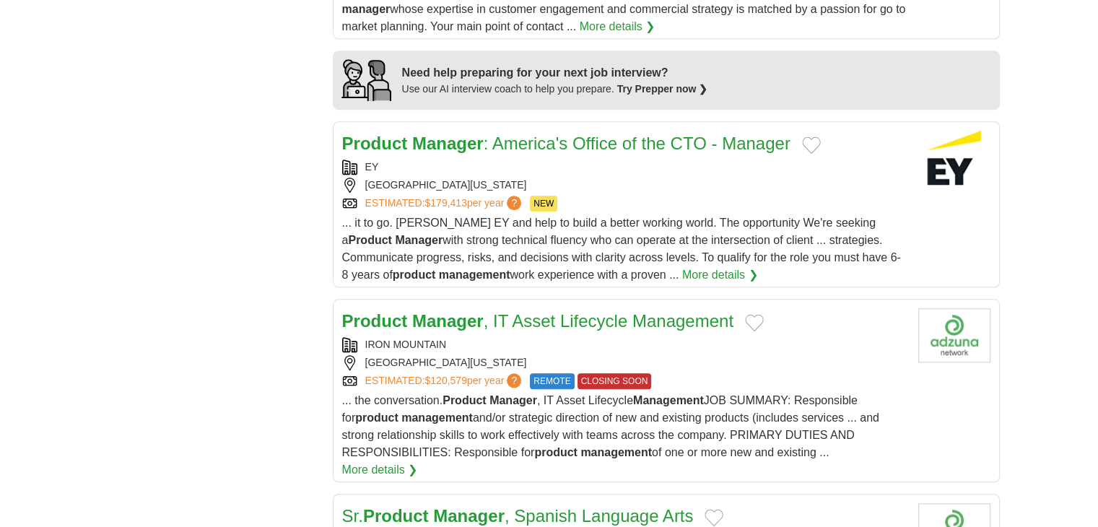
click at [630, 342] on div "IRON MOUNTAIN" at bounding box center [624, 344] width 565 height 15
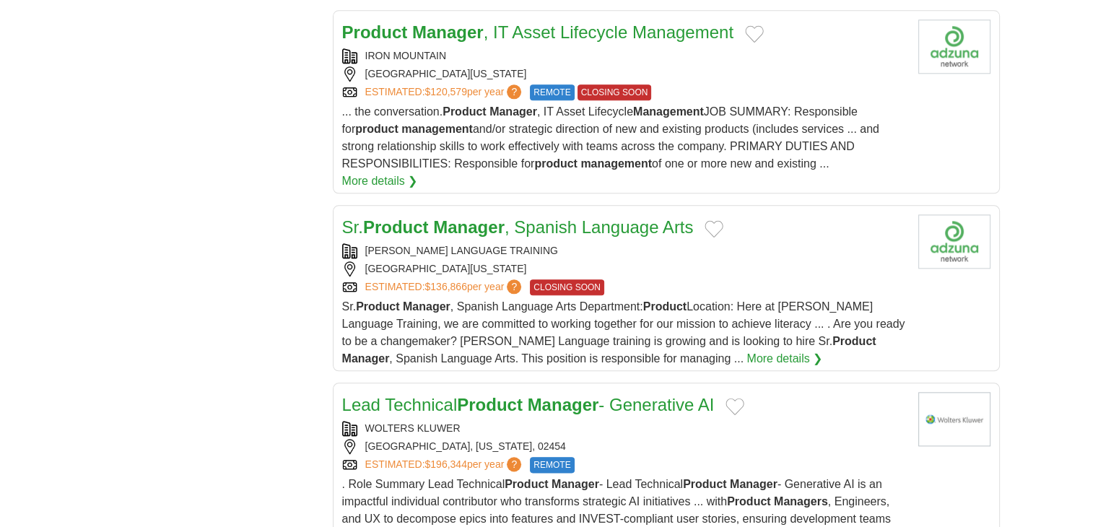
scroll to position [1733, 0]
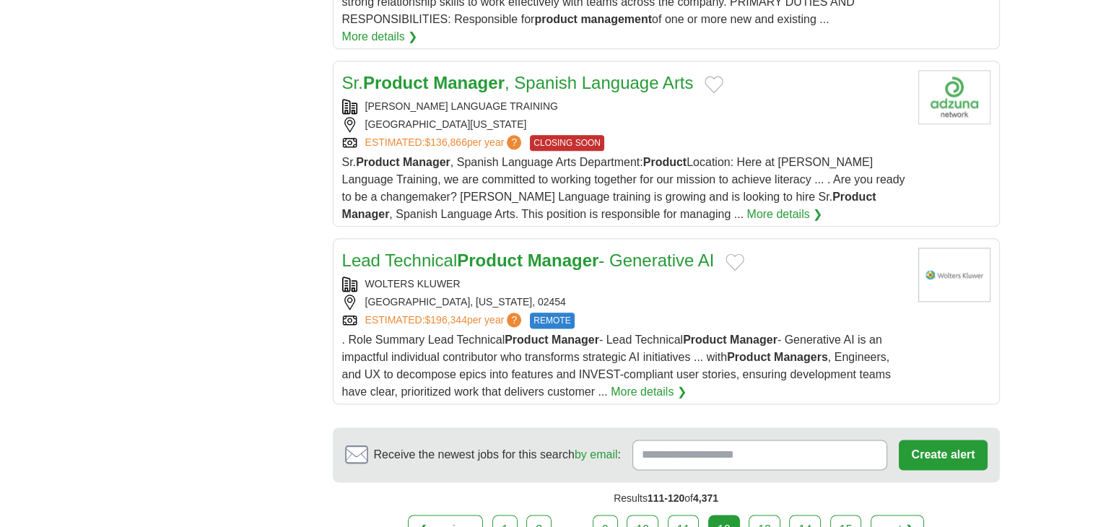
click at [682, 266] on h2 "Lead Technical Product Manager - Generative AI" at bounding box center [528, 261] width 373 height 26
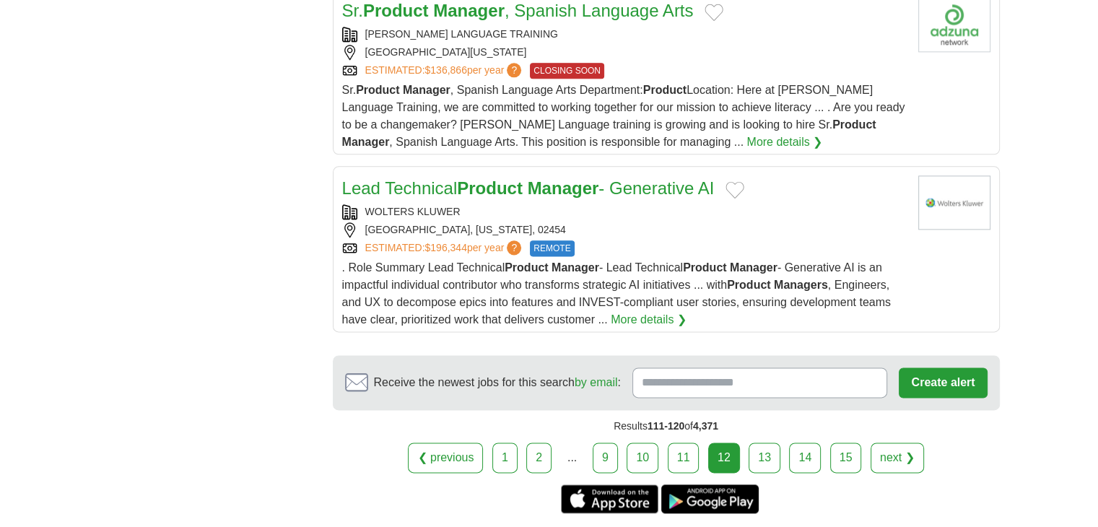
scroll to position [1950, 0]
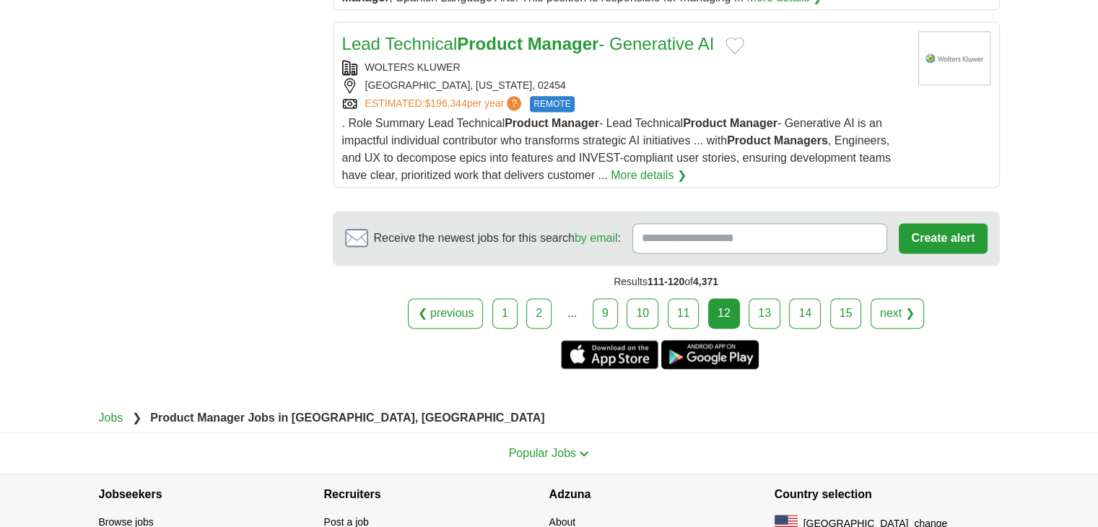
click at [754, 303] on link "13" at bounding box center [765, 313] width 32 height 30
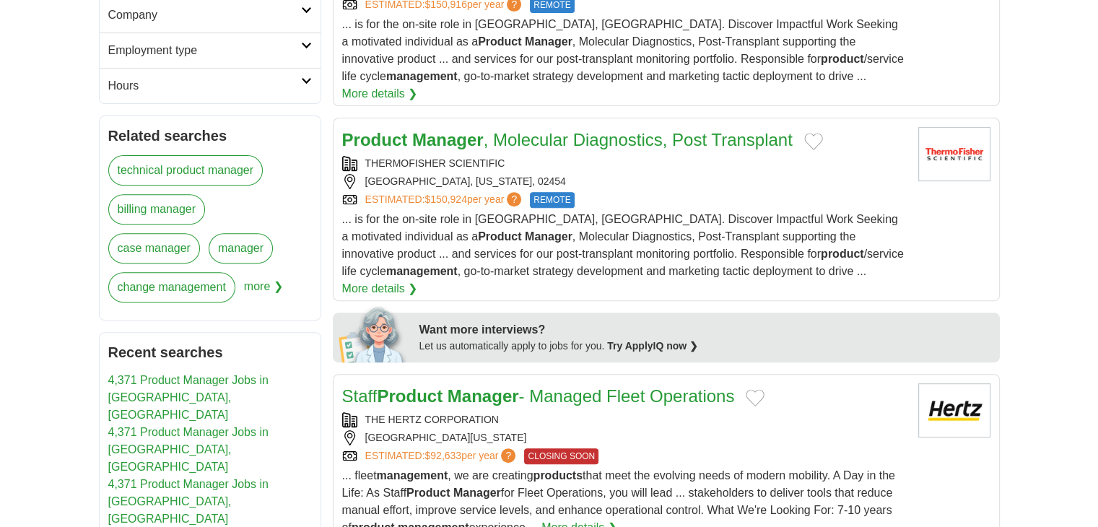
scroll to position [578, 0]
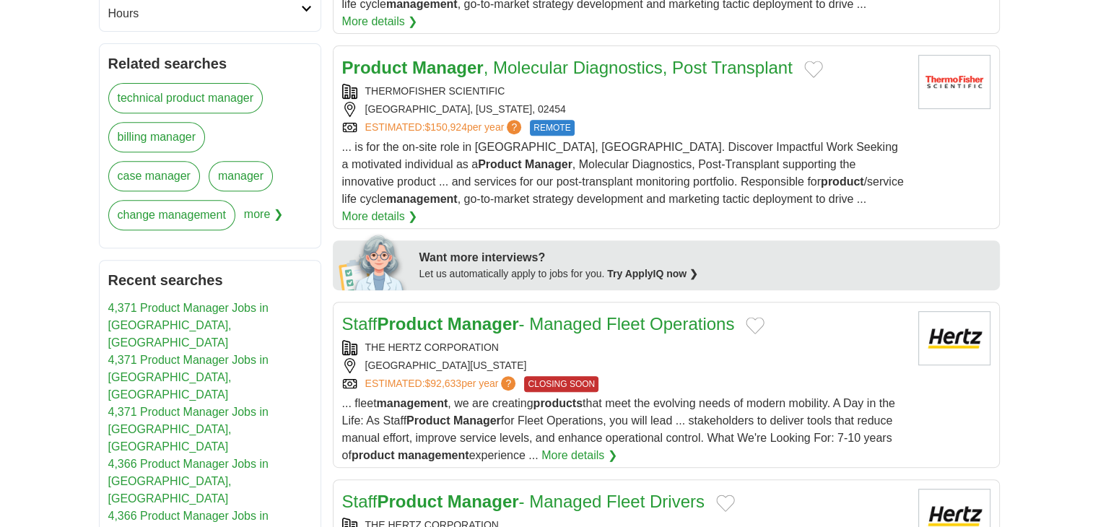
click at [552, 340] on div "THE HERTZ CORPORATION" at bounding box center [624, 347] width 565 height 15
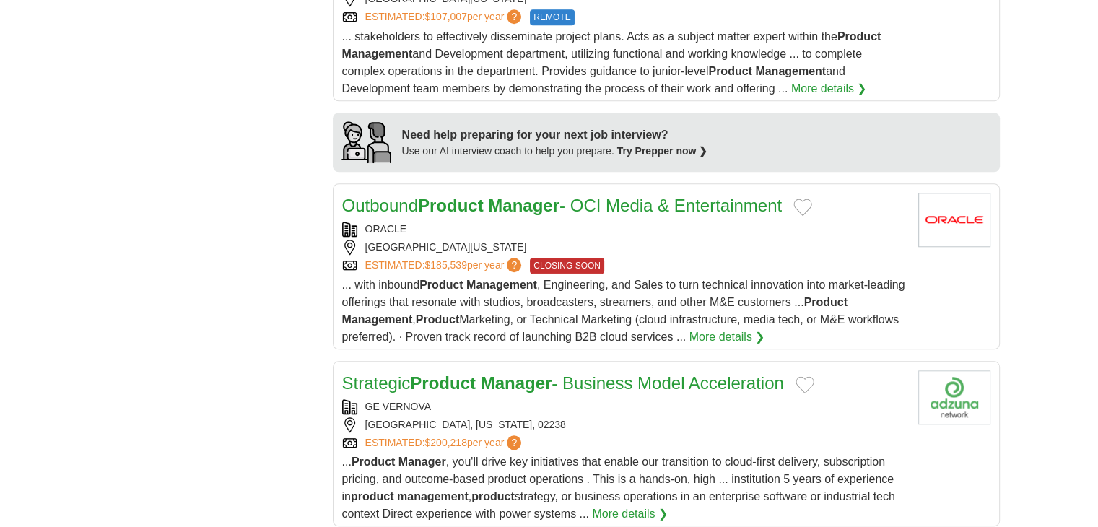
scroll to position [1372, 0]
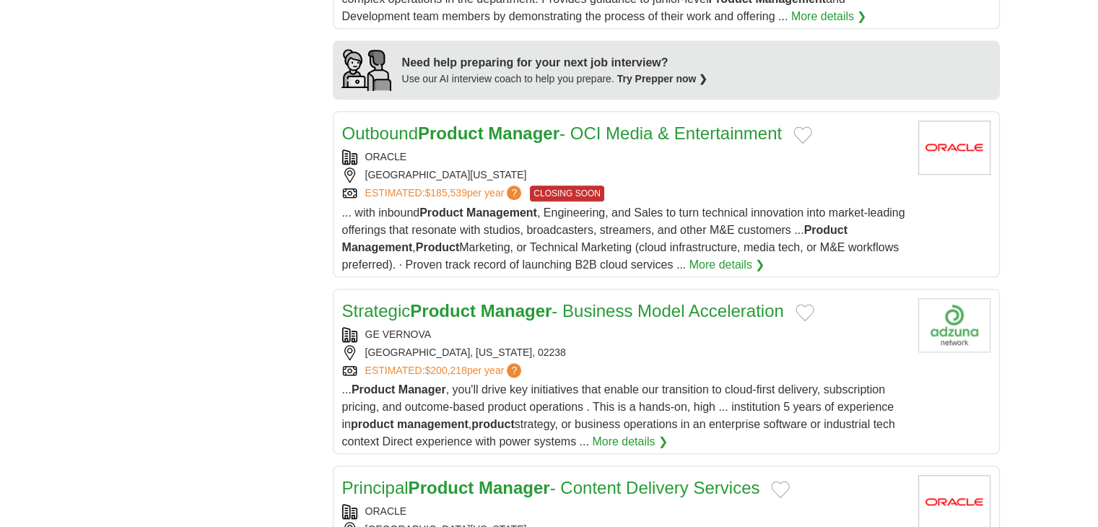
click at [612, 327] on div "GE VERNOVA" at bounding box center [624, 334] width 565 height 15
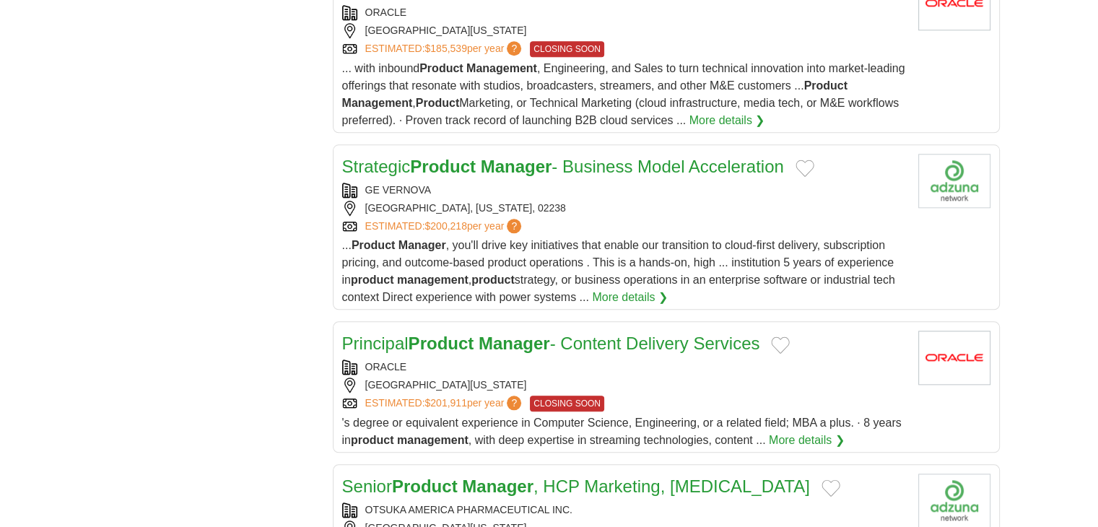
scroll to position [1733, 0]
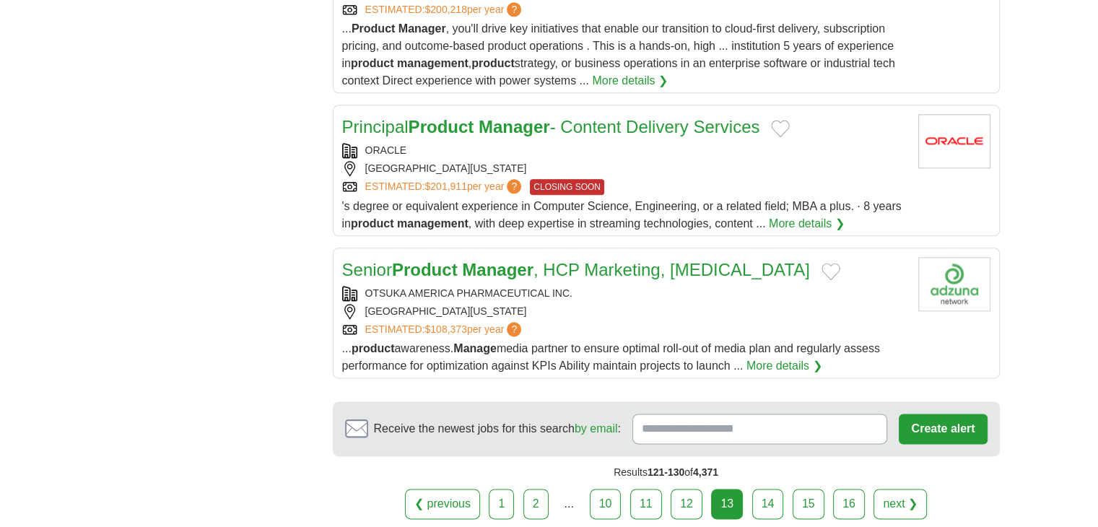
click at [767, 489] on link "14" at bounding box center [768, 504] width 32 height 30
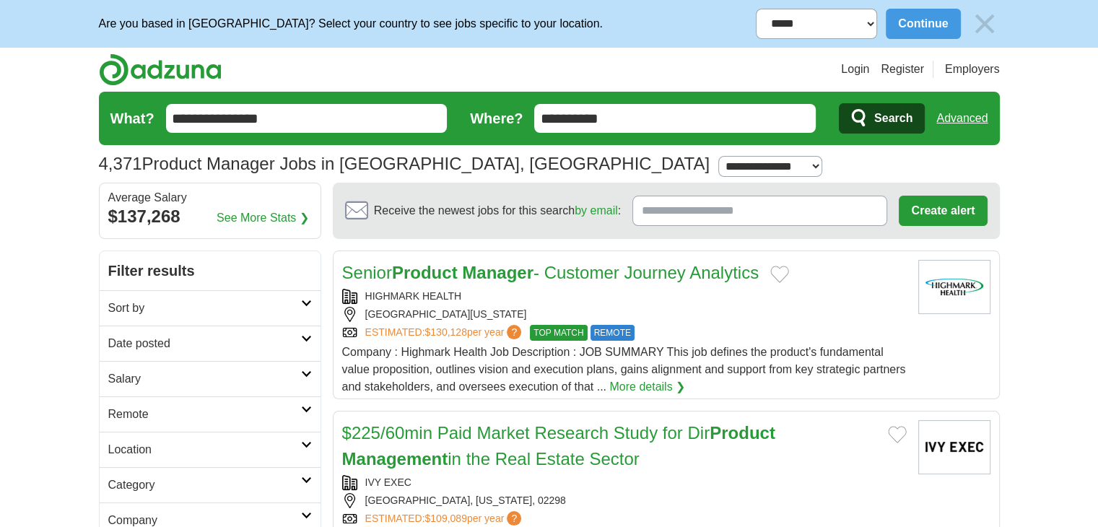
scroll to position [146, 0]
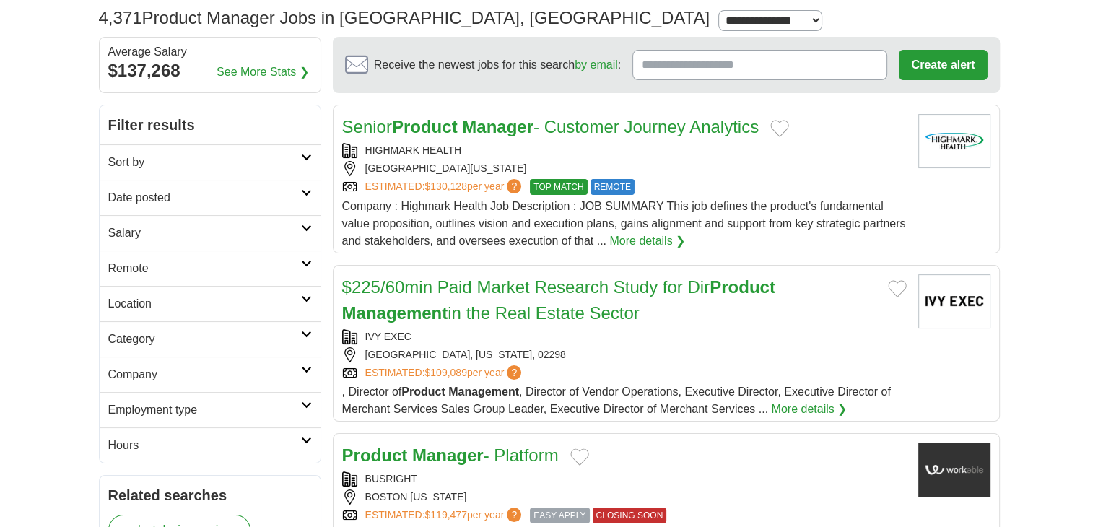
click at [581, 141] on div "Senior Product Manager - Customer Journey Analytics HIGHMARK HEALTH BOSTON, MAS…" at bounding box center [624, 182] width 565 height 136
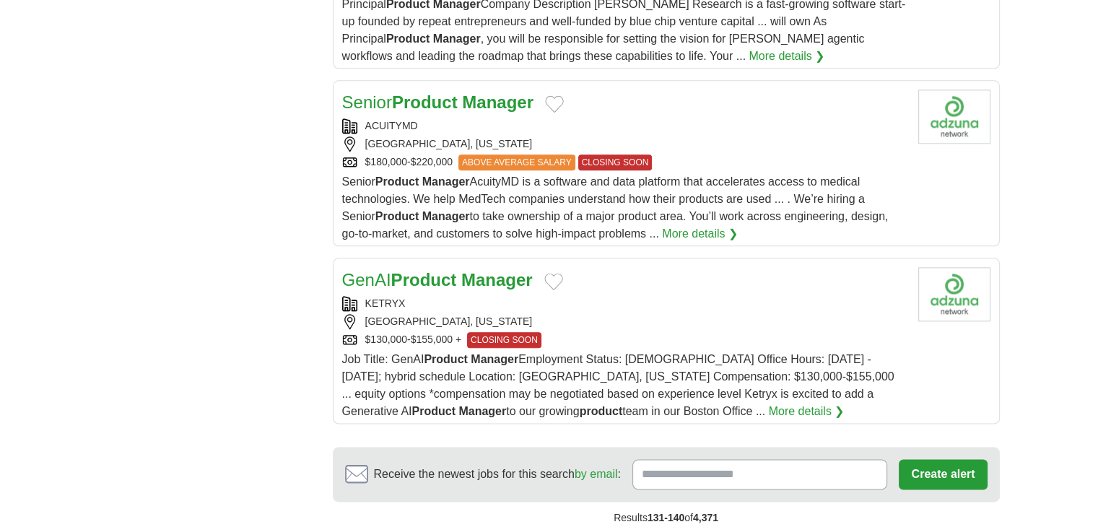
scroll to position [1879, 0]
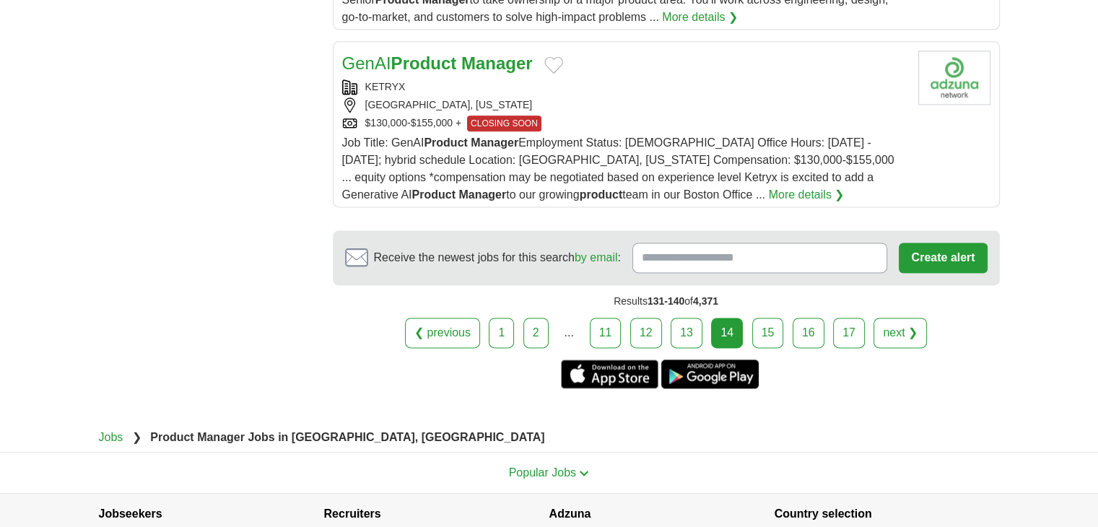
click at [771, 323] on link "15" at bounding box center [768, 333] width 32 height 30
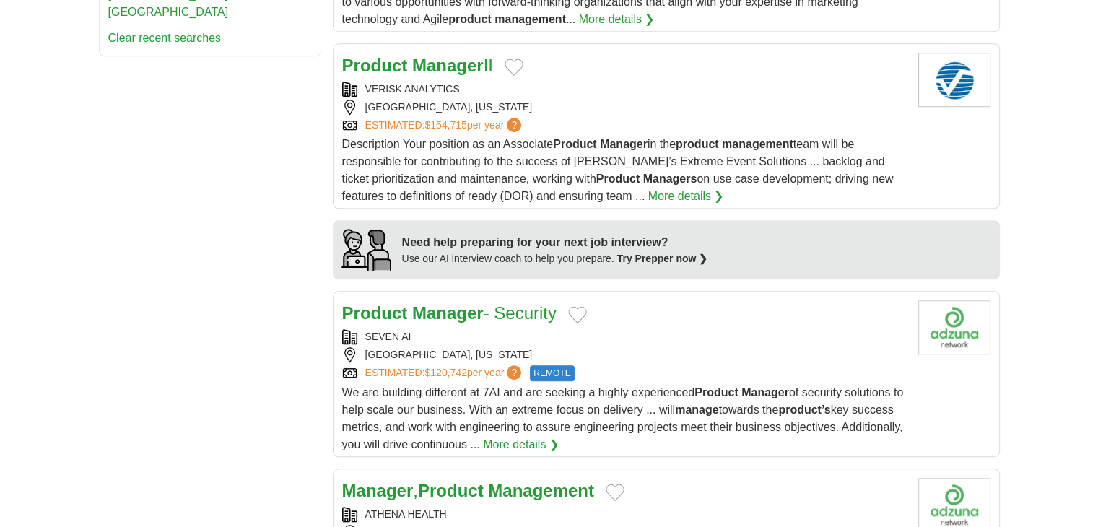
scroll to position [1228, 0]
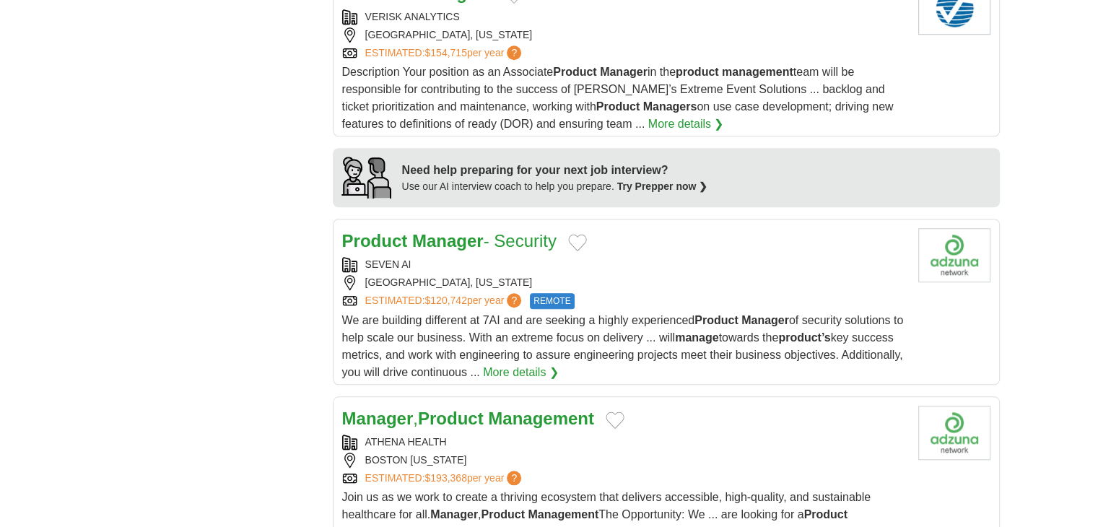
click at [496, 257] on div "SEVEN AI" at bounding box center [624, 264] width 565 height 15
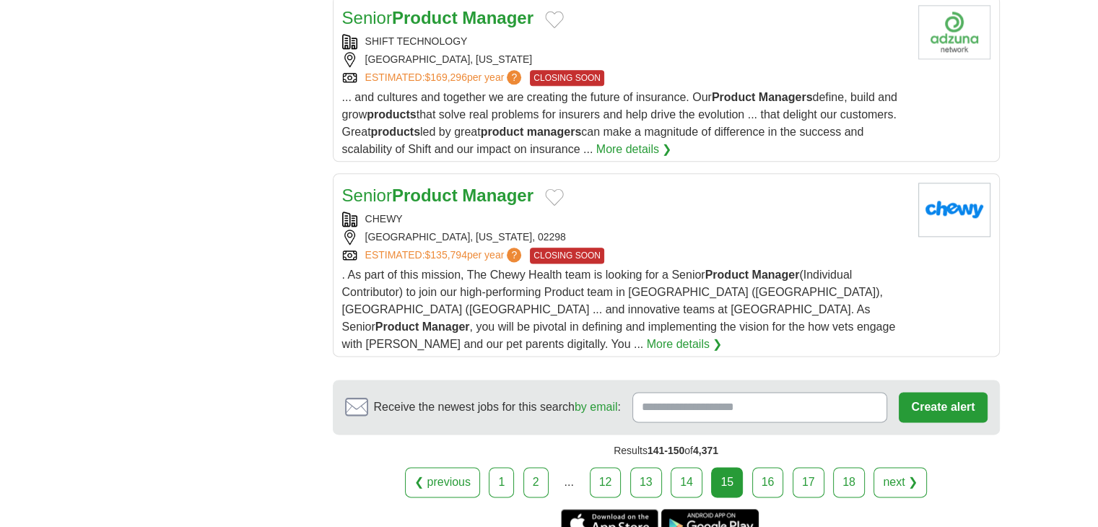
scroll to position [1950, 0]
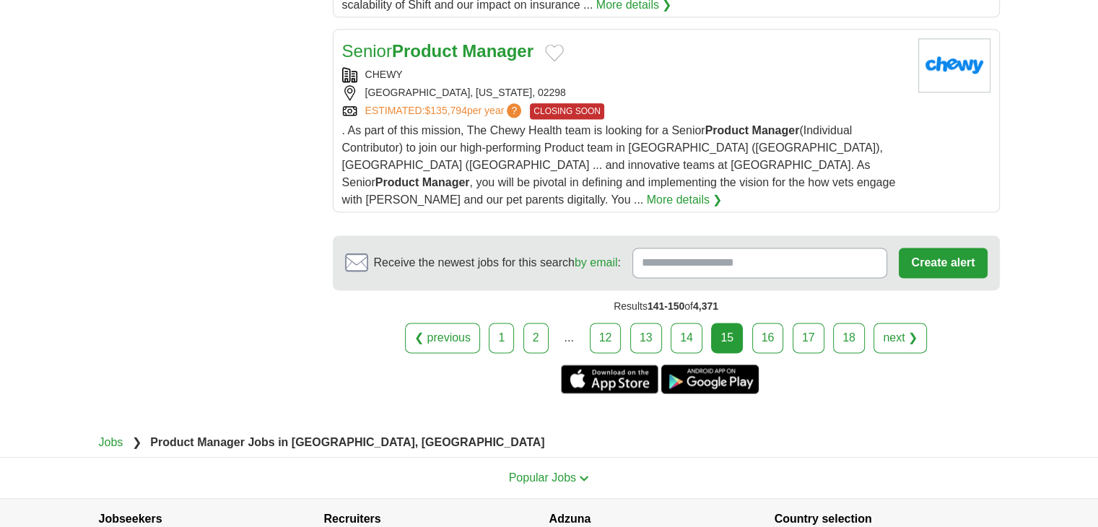
click at [764, 323] on link "16" at bounding box center [768, 338] width 32 height 30
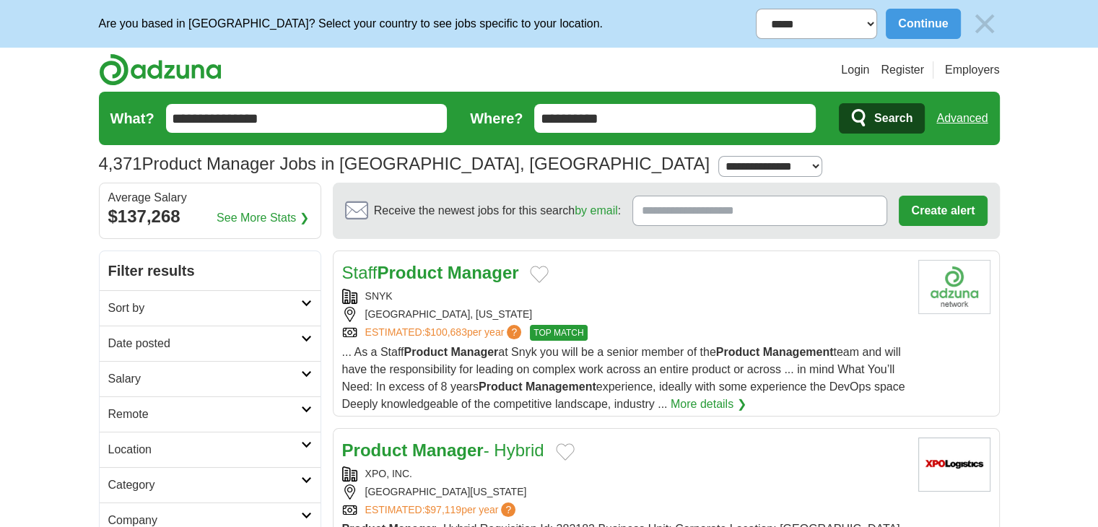
click at [526, 295] on div "SNYK" at bounding box center [624, 296] width 565 height 15
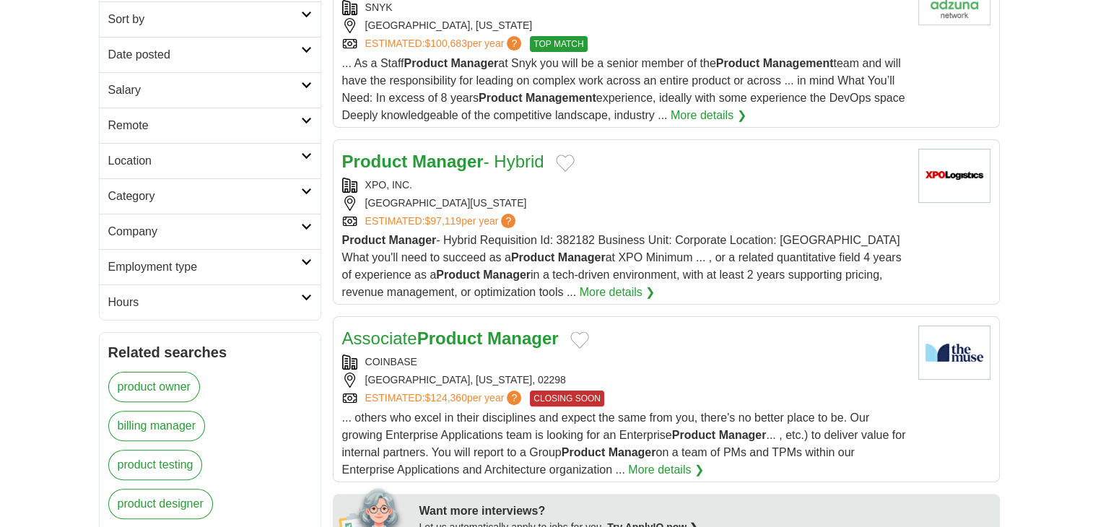
click at [519, 183] on div "XPO, INC." at bounding box center [624, 185] width 565 height 15
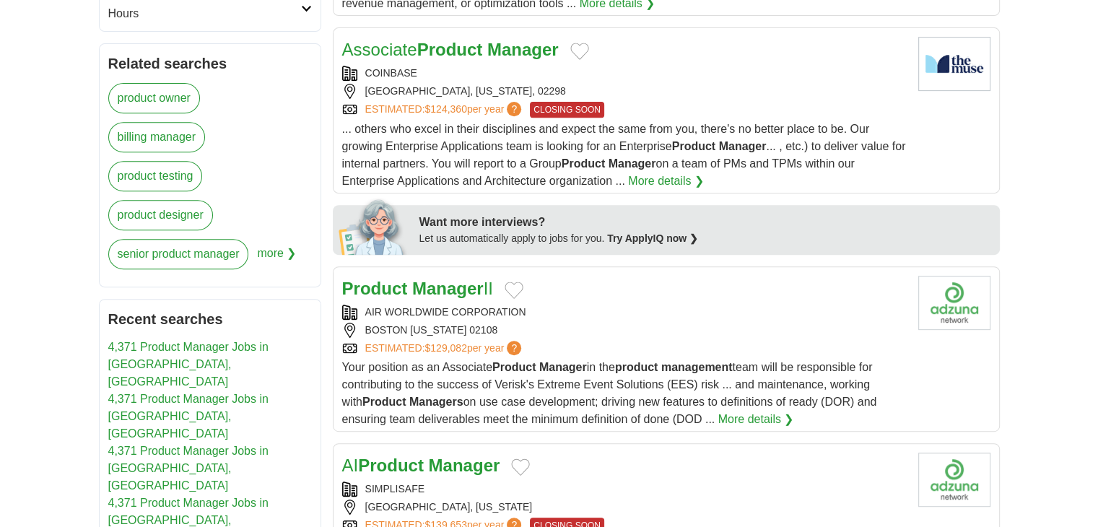
scroll to position [722, 0]
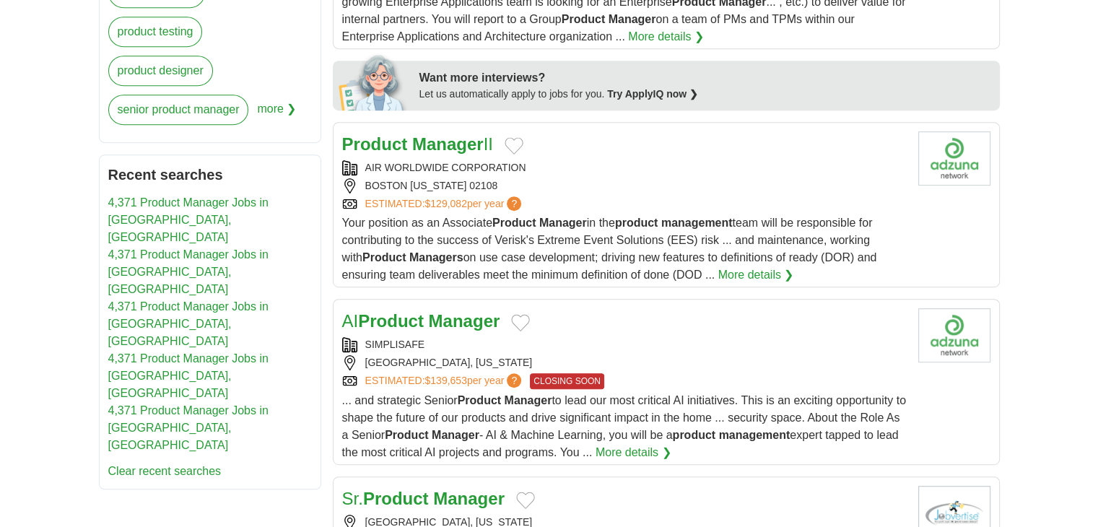
click at [578, 147] on div "Product Manager II" at bounding box center [624, 144] width 565 height 26
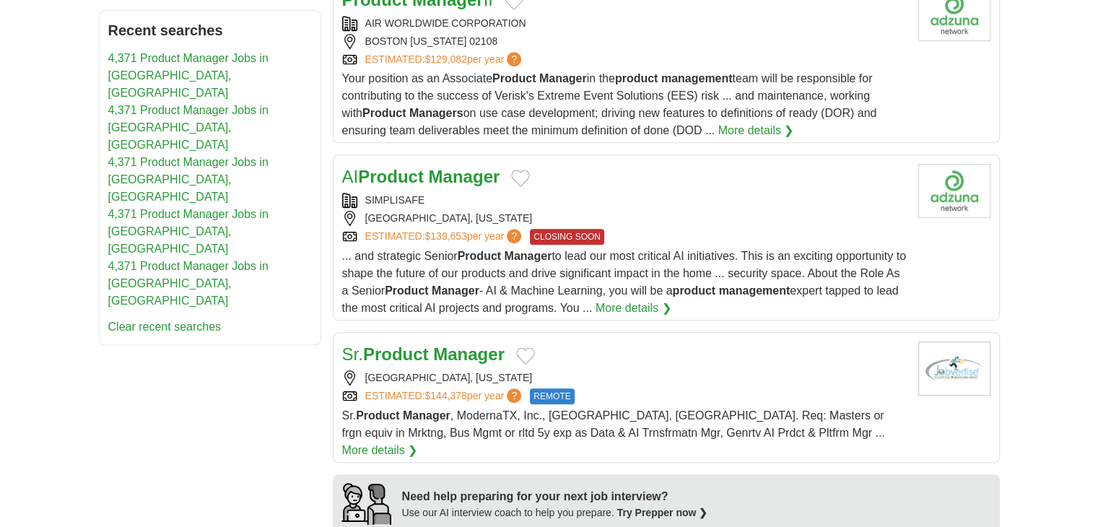
click at [472, 206] on div "SIMPLISAFE [GEOGRAPHIC_DATA], [US_STATE] ESTIMATED: $139,653 per year ? CLOSING…" at bounding box center [624, 219] width 565 height 52
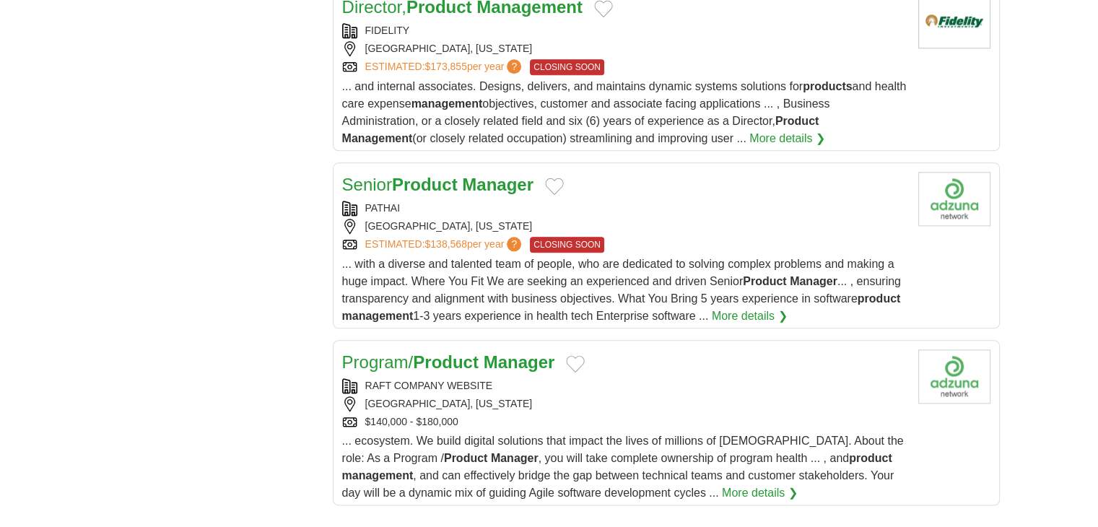
scroll to position [1733, 0]
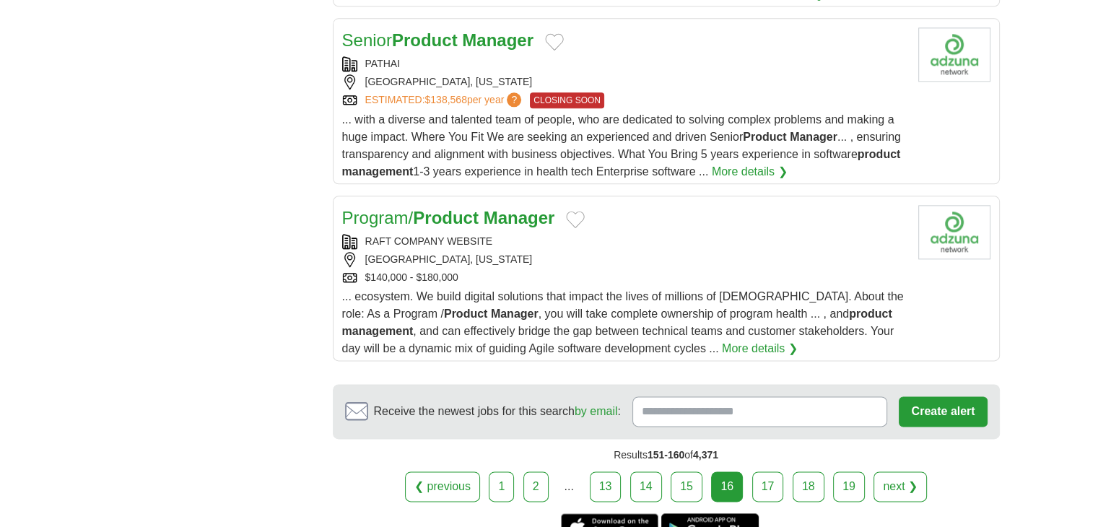
click at [552, 252] on div "[GEOGRAPHIC_DATA], [US_STATE]" at bounding box center [624, 259] width 565 height 15
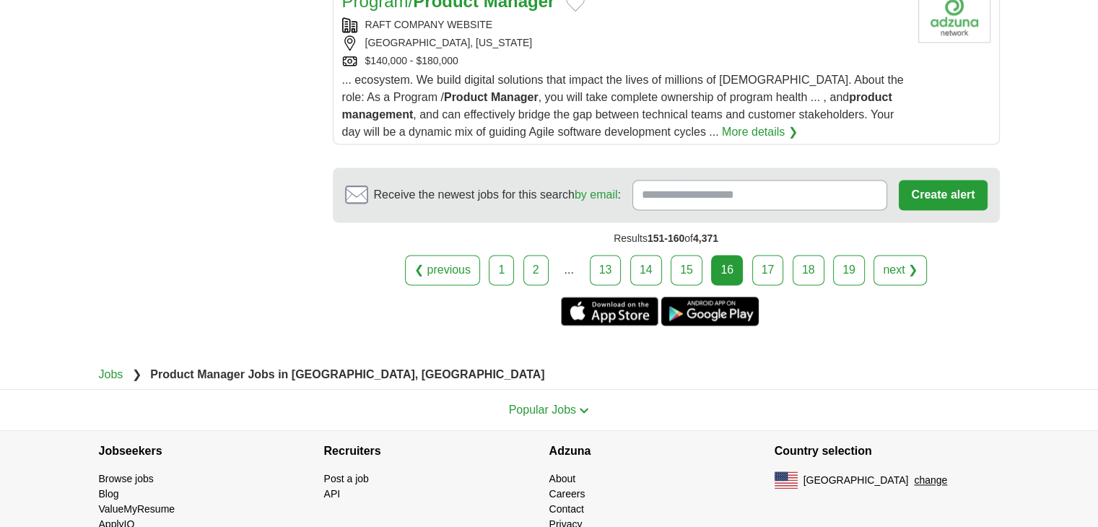
click at [760, 255] on link "17" at bounding box center [768, 270] width 32 height 30
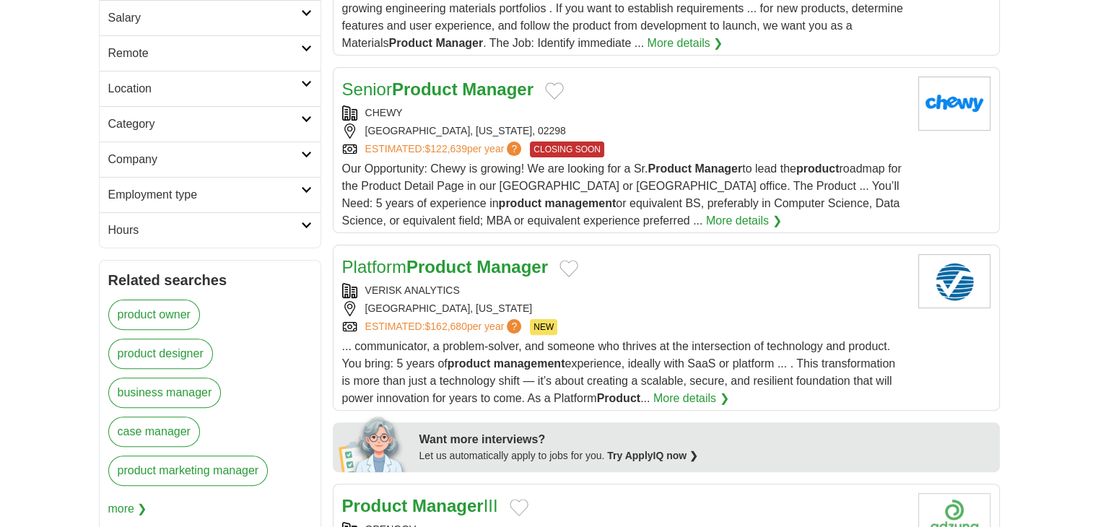
scroll to position [144, 0]
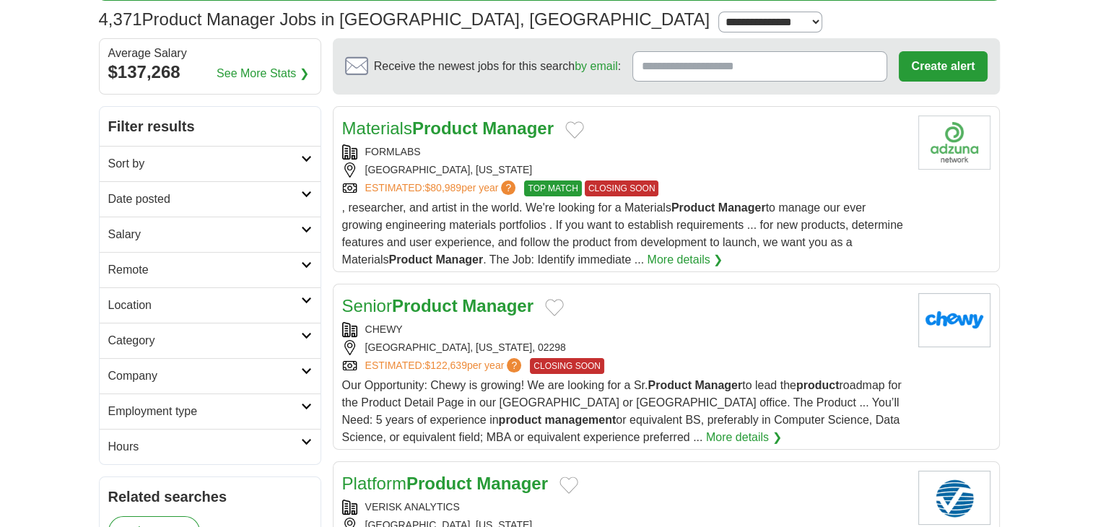
click at [474, 148] on div "FORMLABS" at bounding box center [624, 151] width 565 height 15
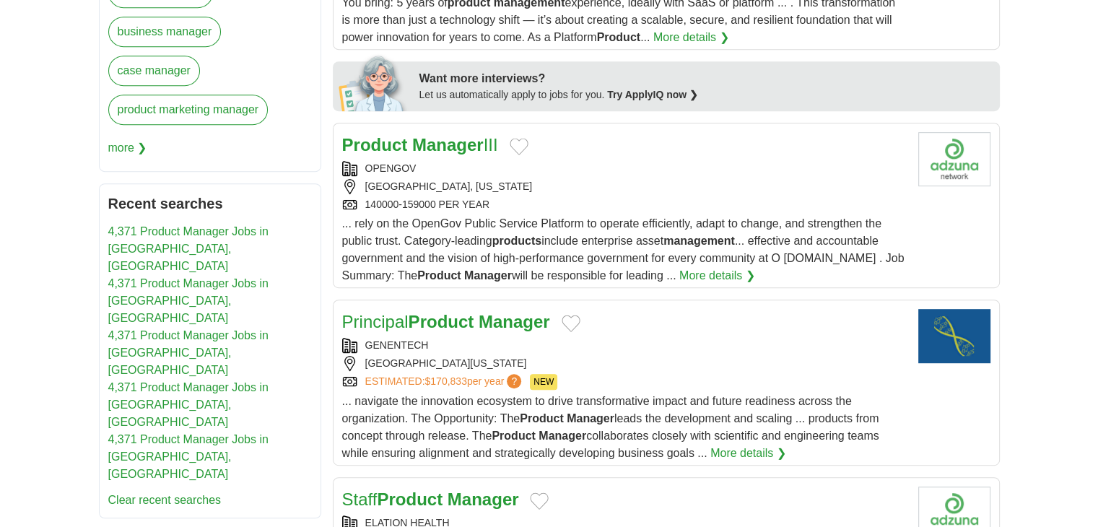
scroll to position [867, 0]
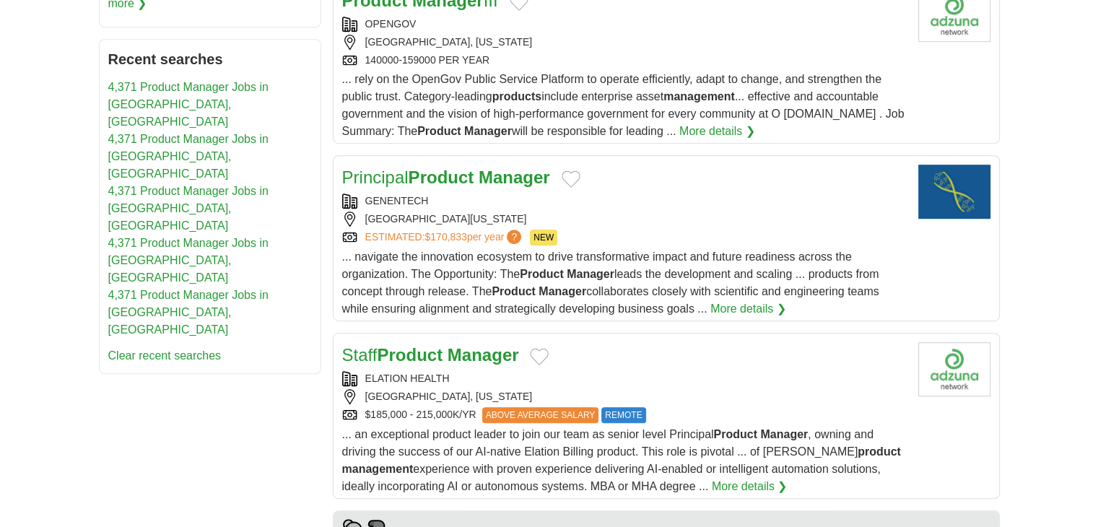
click at [513, 194] on div "GENENTECH" at bounding box center [624, 201] width 565 height 15
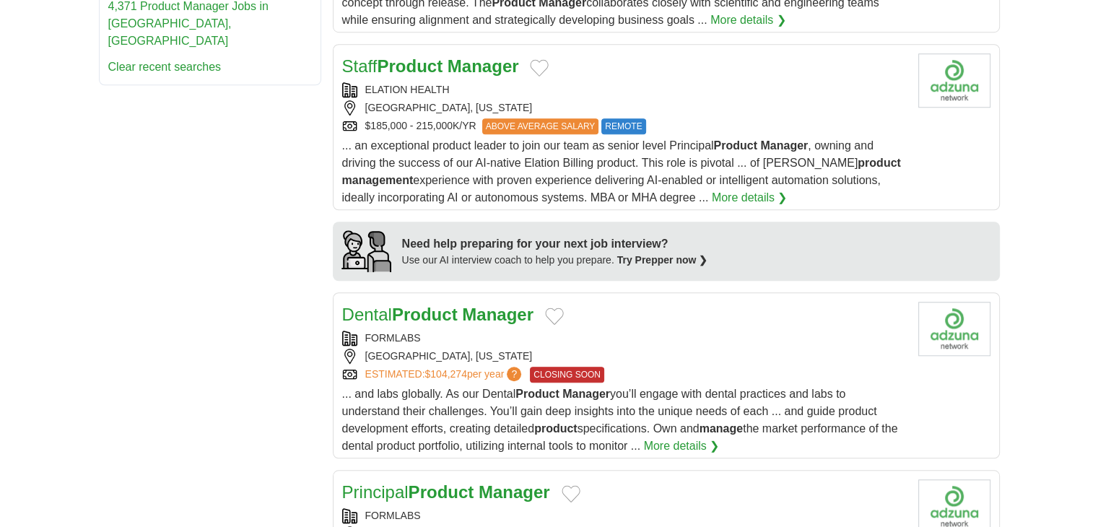
scroll to position [1372, 0]
